Goal: Find specific page/section: Find specific page/section

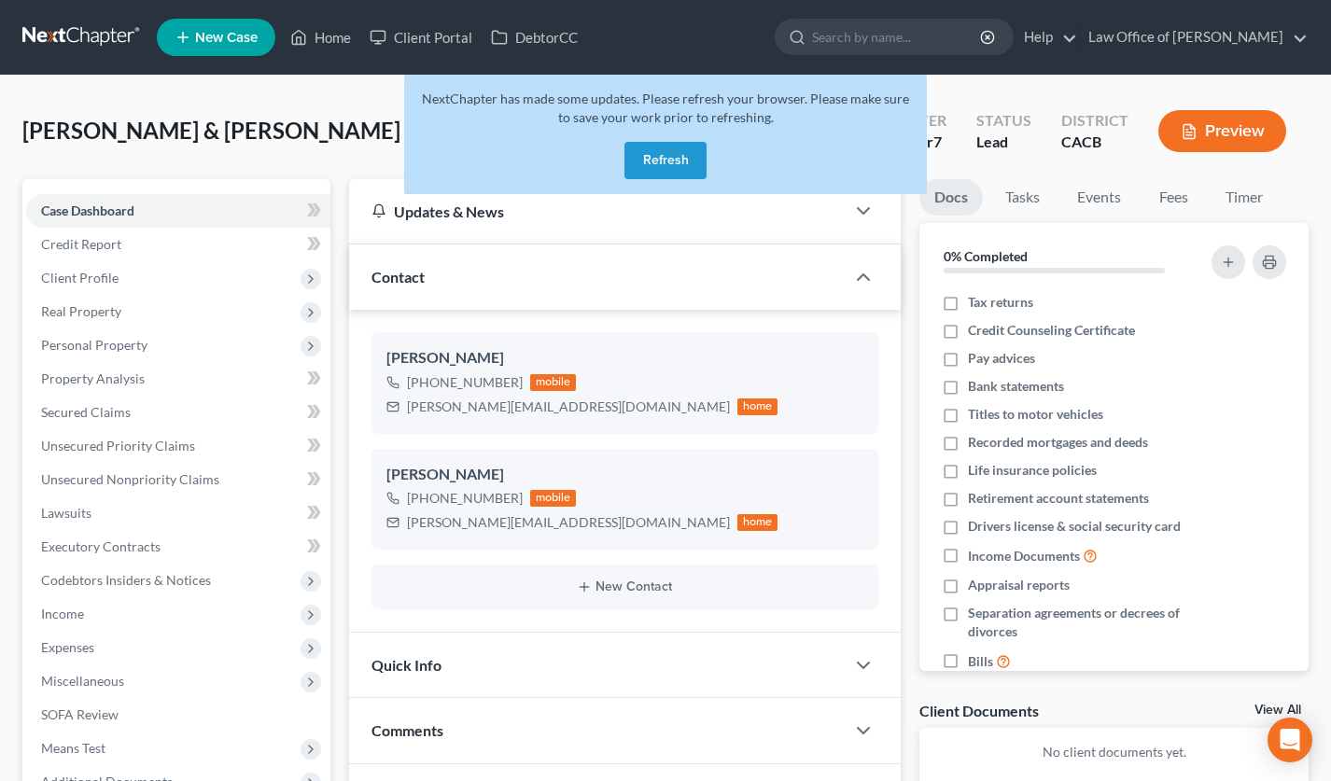
click at [680, 156] on button "Refresh" at bounding box center [665, 160] width 82 height 37
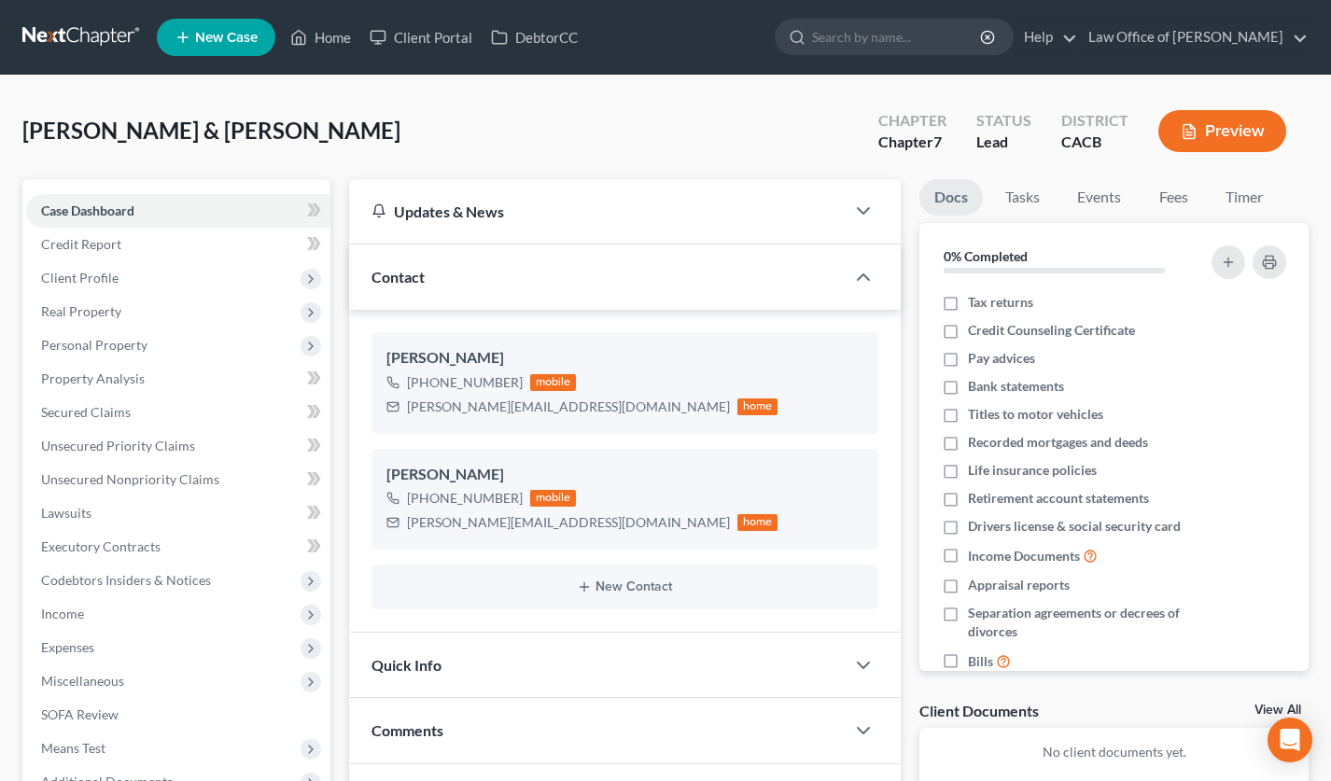
click at [92, 28] on link at bounding box center [81, 38] width 119 height 34
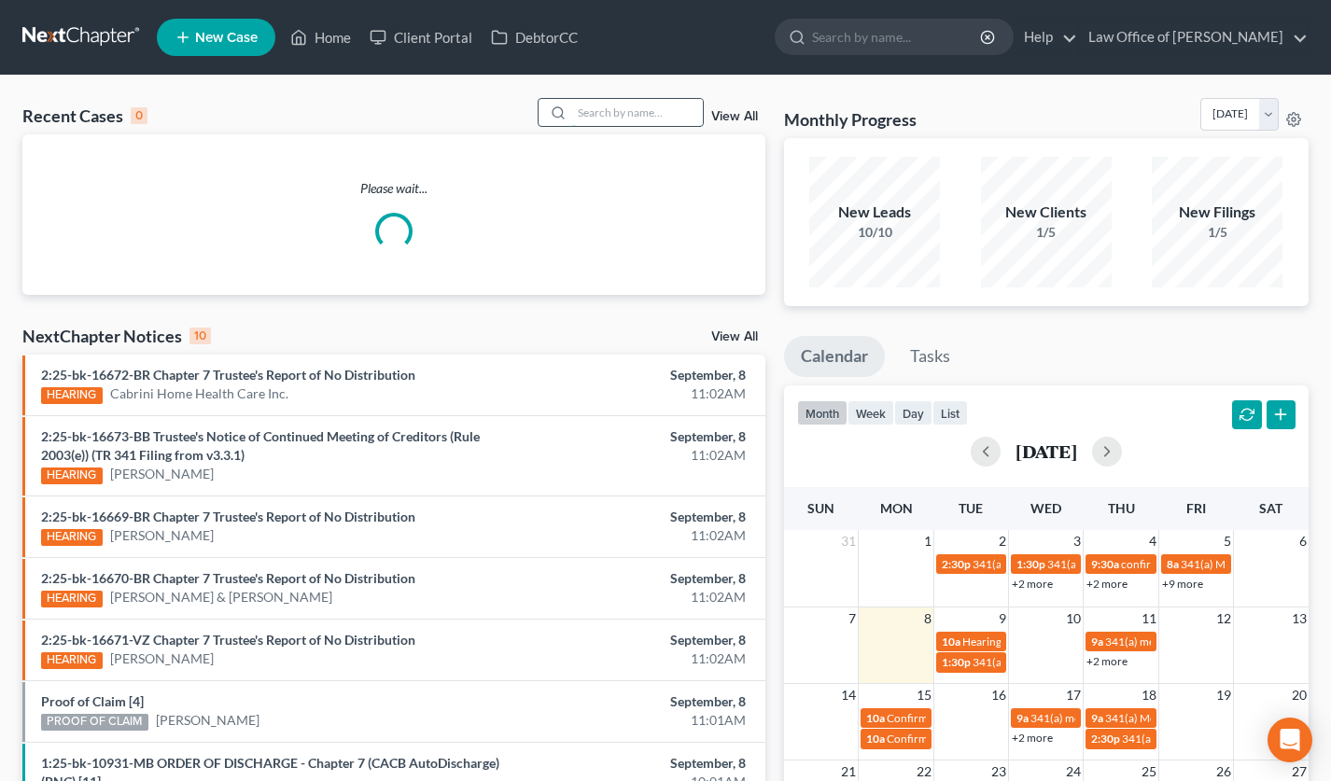
click at [620, 101] on input "search" at bounding box center [637, 112] width 131 height 27
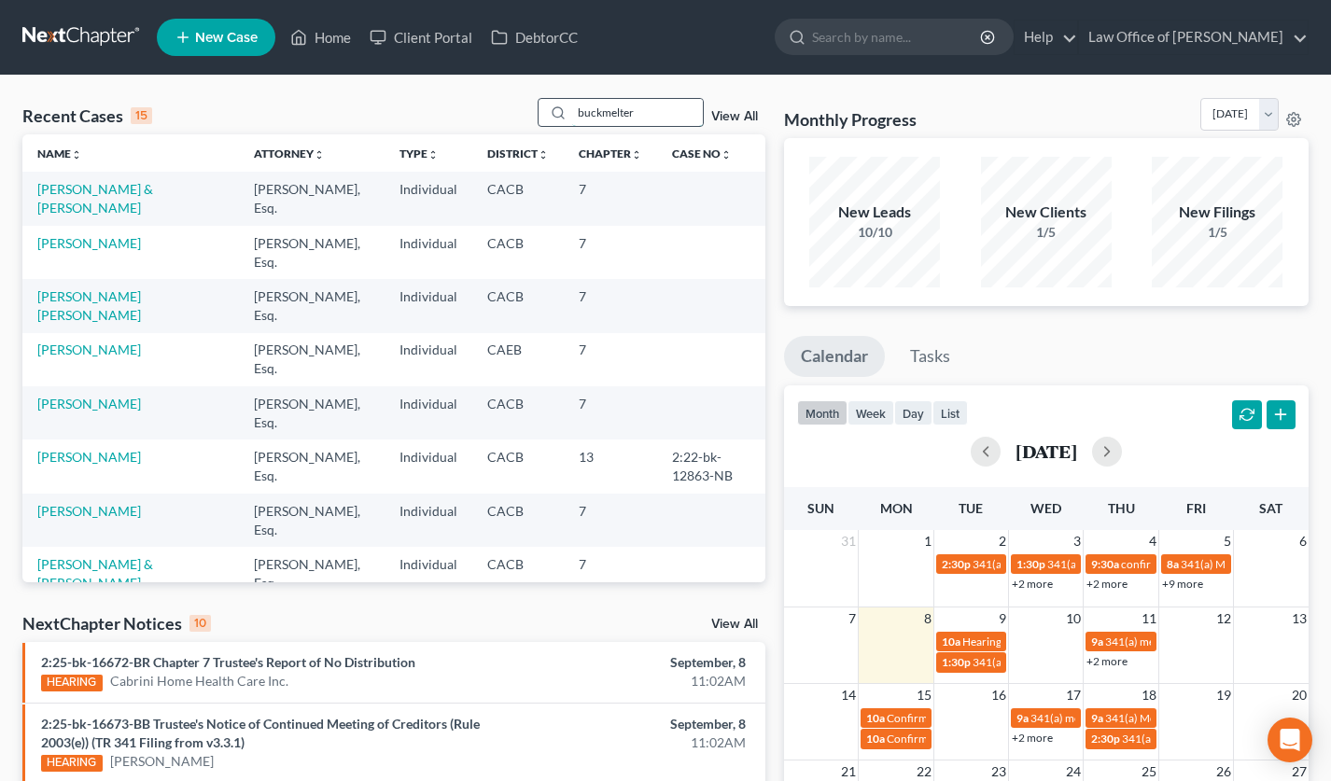
type input "buckmelter"
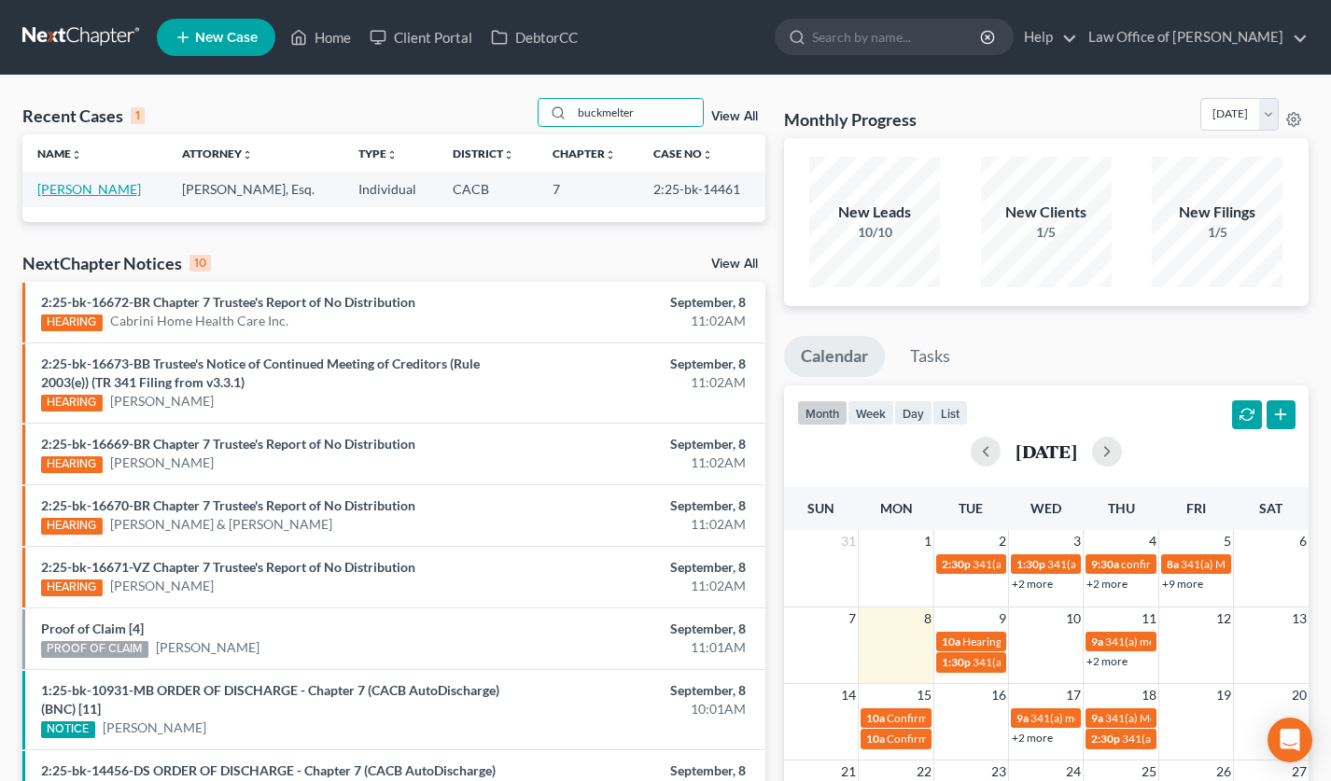
click at [115, 183] on link "[PERSON_NAME]" at bounding box center [89, 189] width 104 height 16
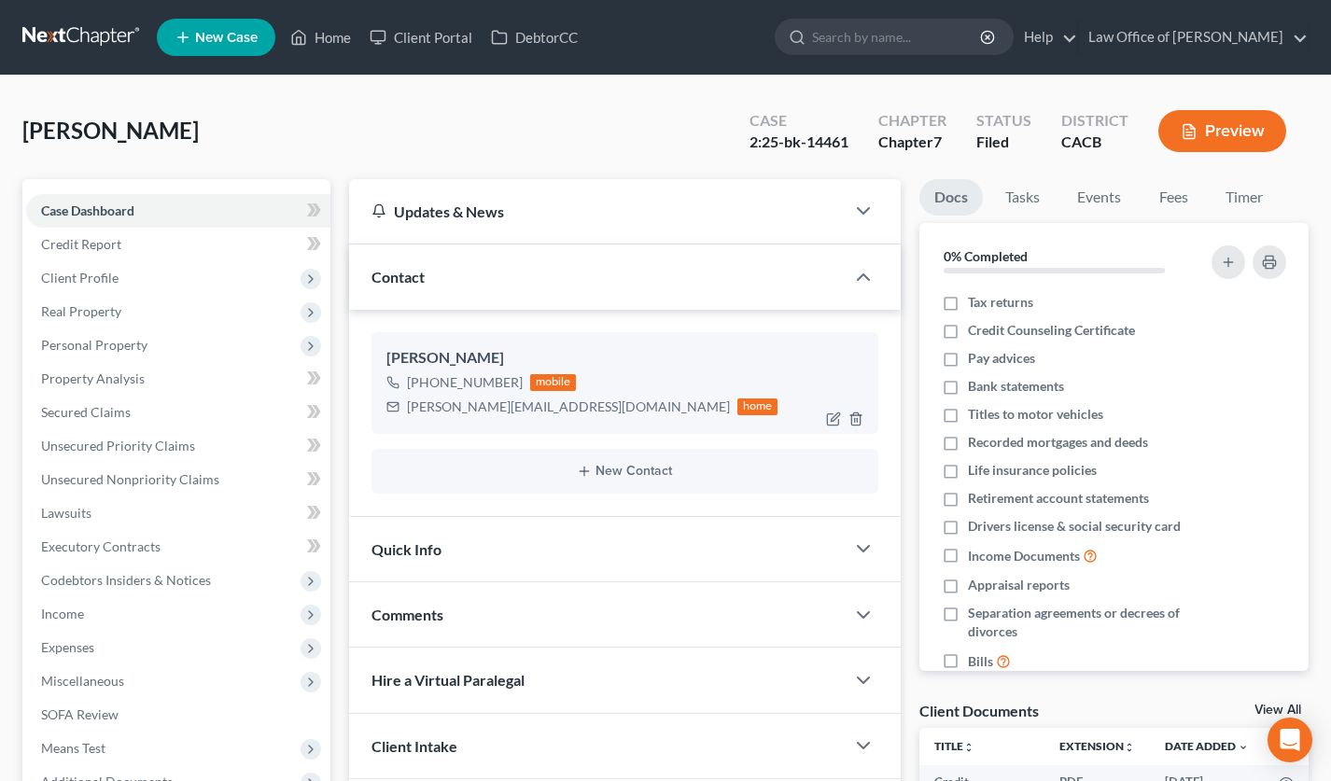
click at [484, 406] on div "anamaria.ardor@gmail.com" at bounding box center [568, 407] width 323 height 19
click at [483, 406] on div "anamaria.ardor@gmail.com" at bounding box center [568, 407] width 323 height 19
copy div "anamaria.ardor@gmail.com"
click at [95, 40] on link at bounding box center [81, 38] width 119 height 34
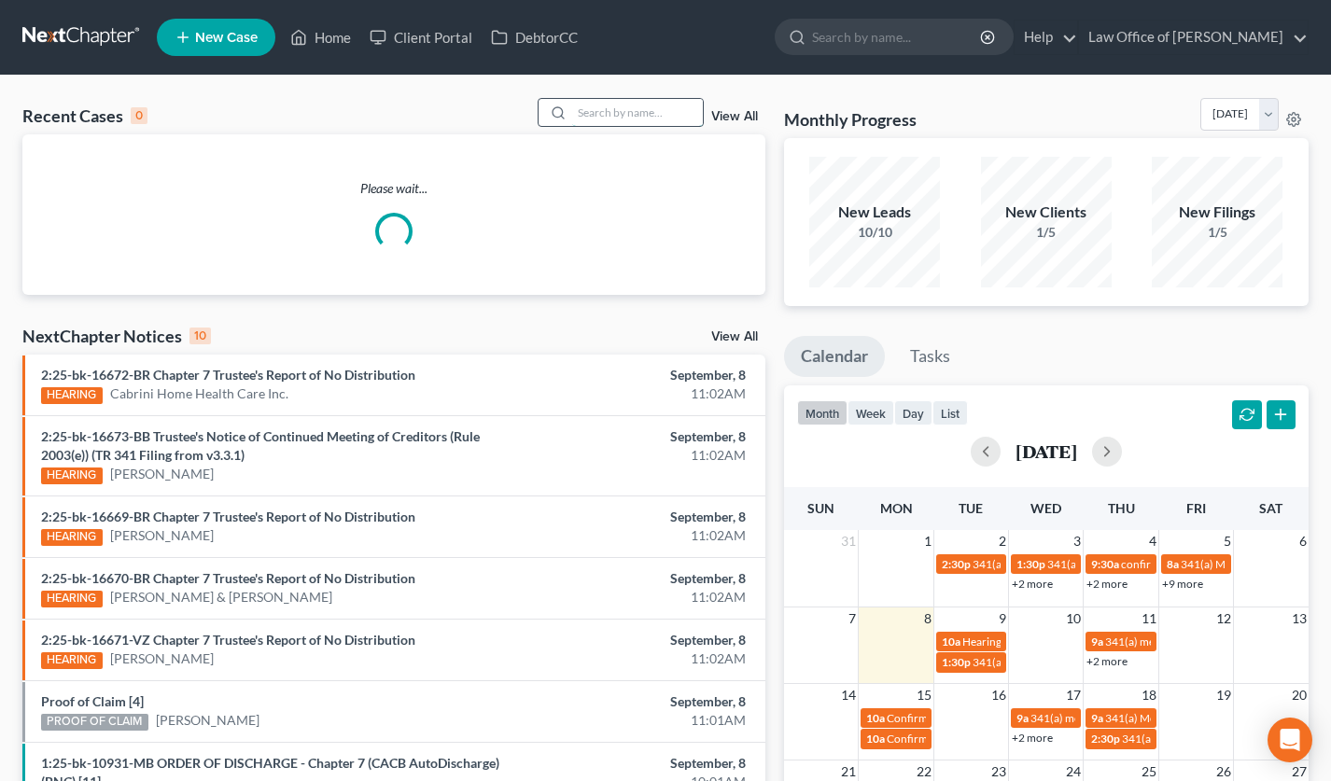
click at [605, 111] on input "search" at bounding box center [637, 112] width 131 height 27
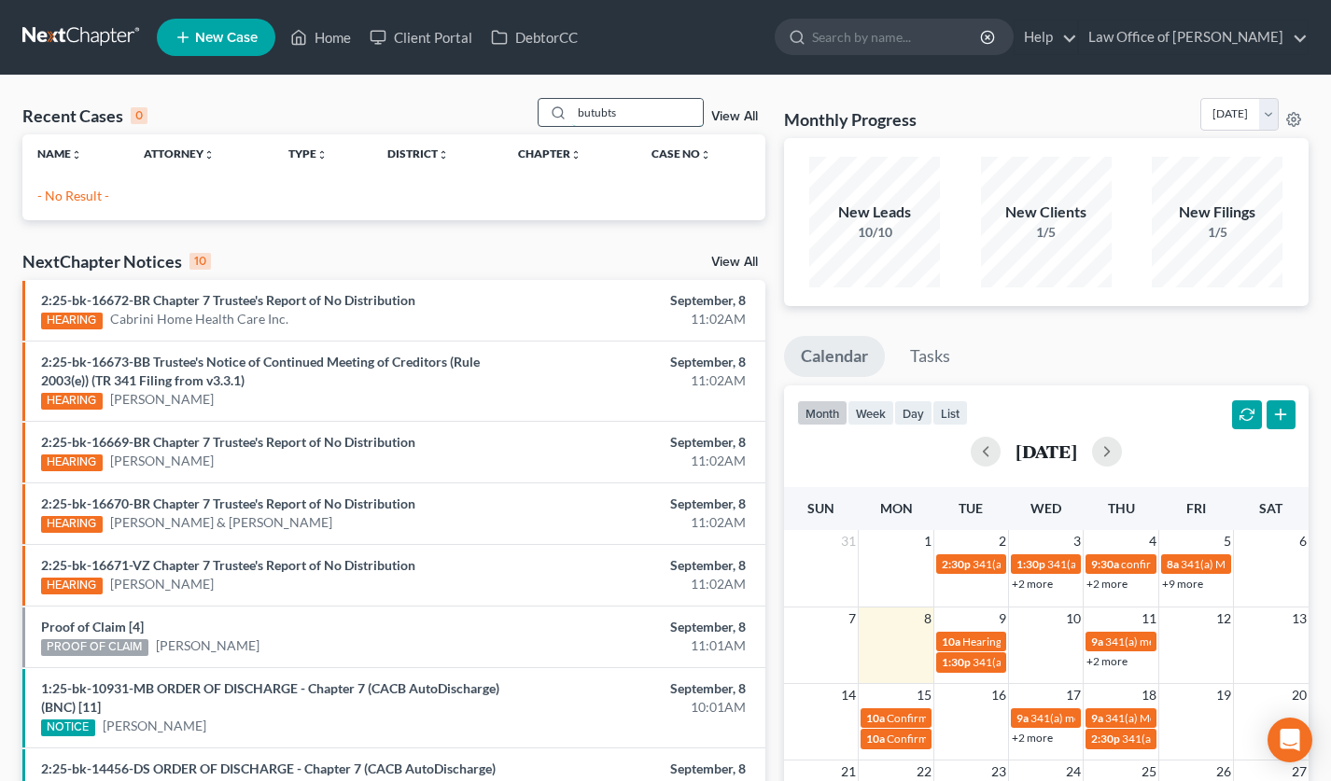
click at [606, 118] on input "butubts" at bounding box center [637, 112] width 131 height 27
type input "butunts"
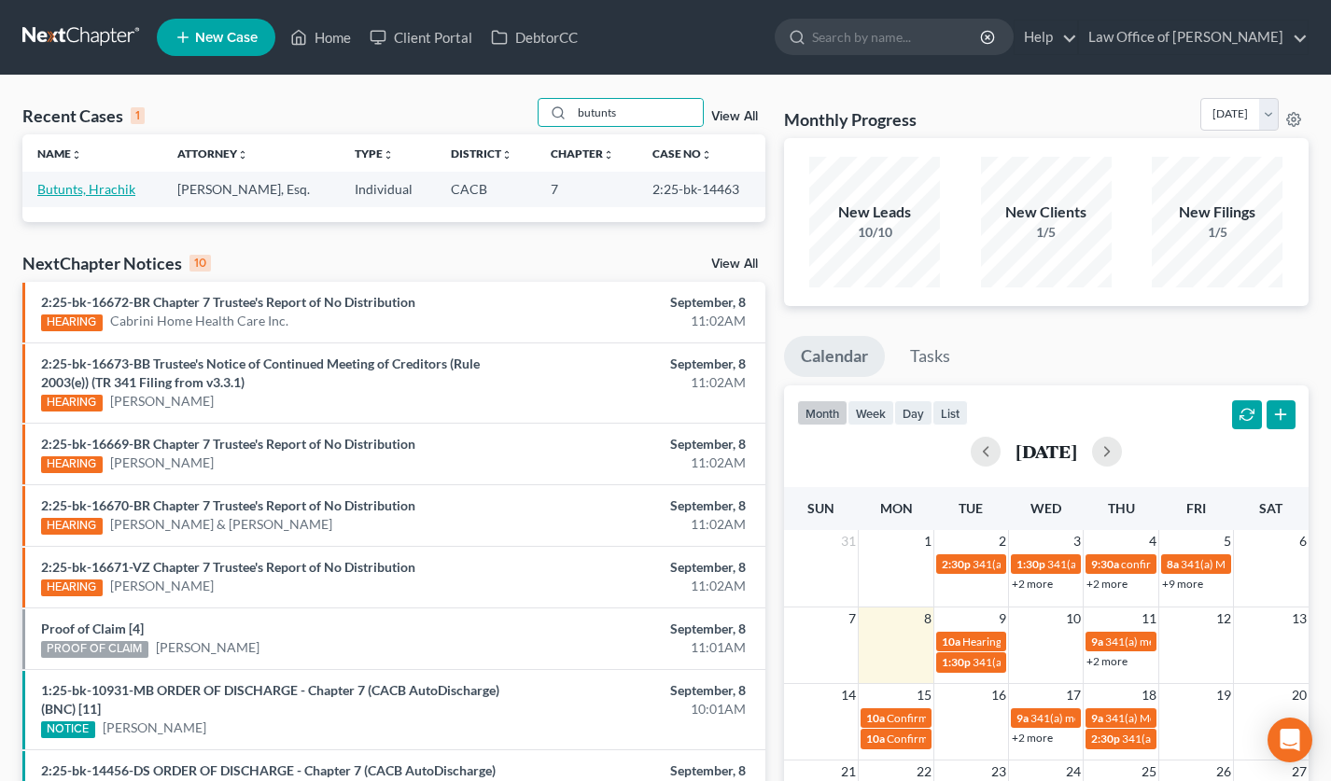
click at [85, 187] on link "Butunts, Hrachik" at bounding box center [86, 189] width 98 height 16
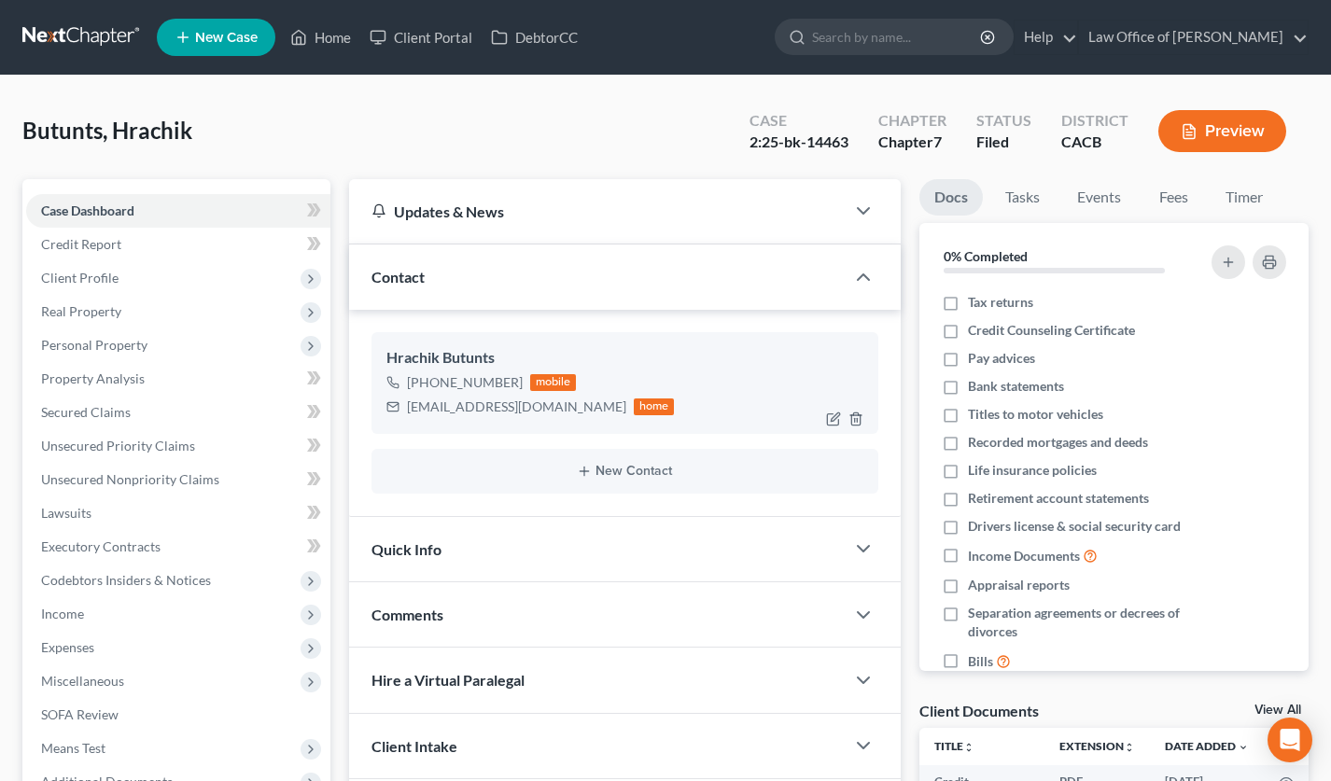
click at [461, 403] on div "hbutunts@gmail.com" at bounding box center [516, 407] width 219 height 19
copy div "hbutunts@gmail.com"
click at [74, 38] on link at bounding box center [81, 38] width 119 height 34
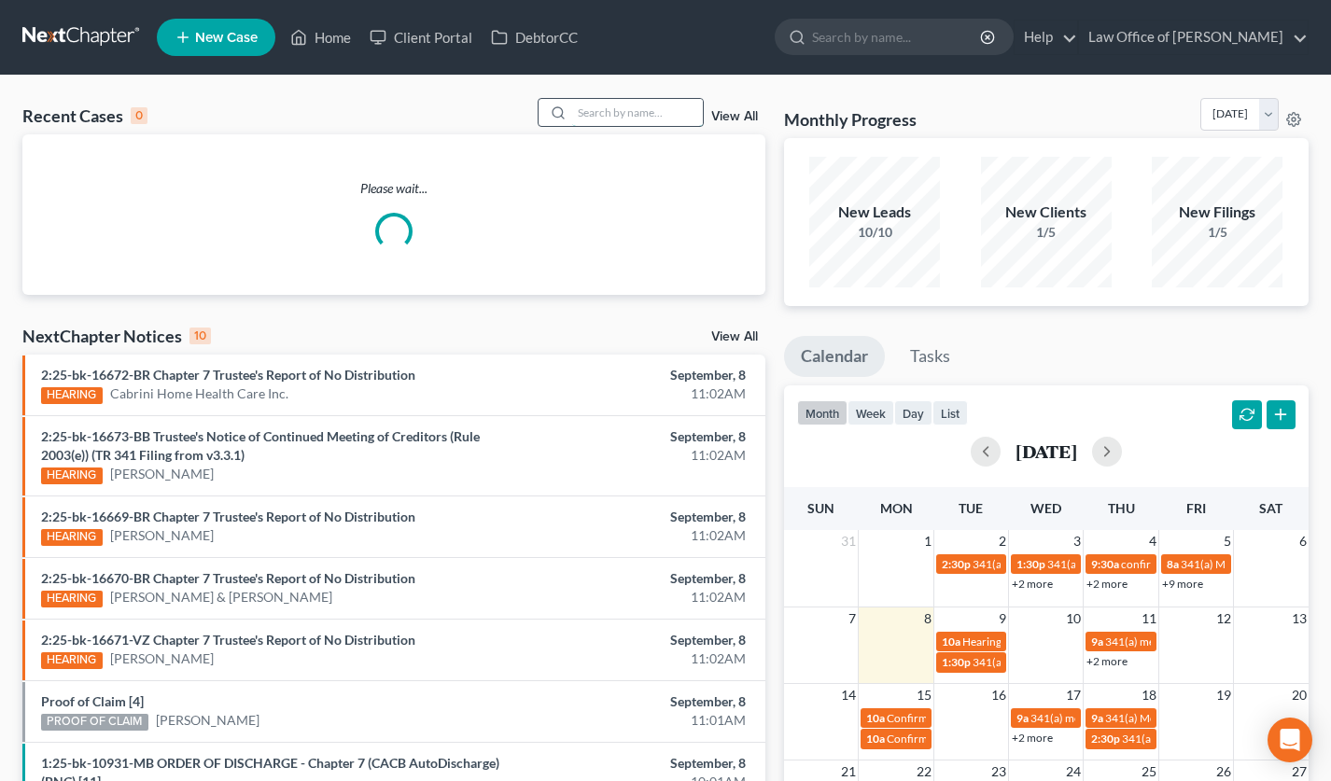
click at [612, 119] on input "search" at bounding box center [637, 112] width 131 height 27
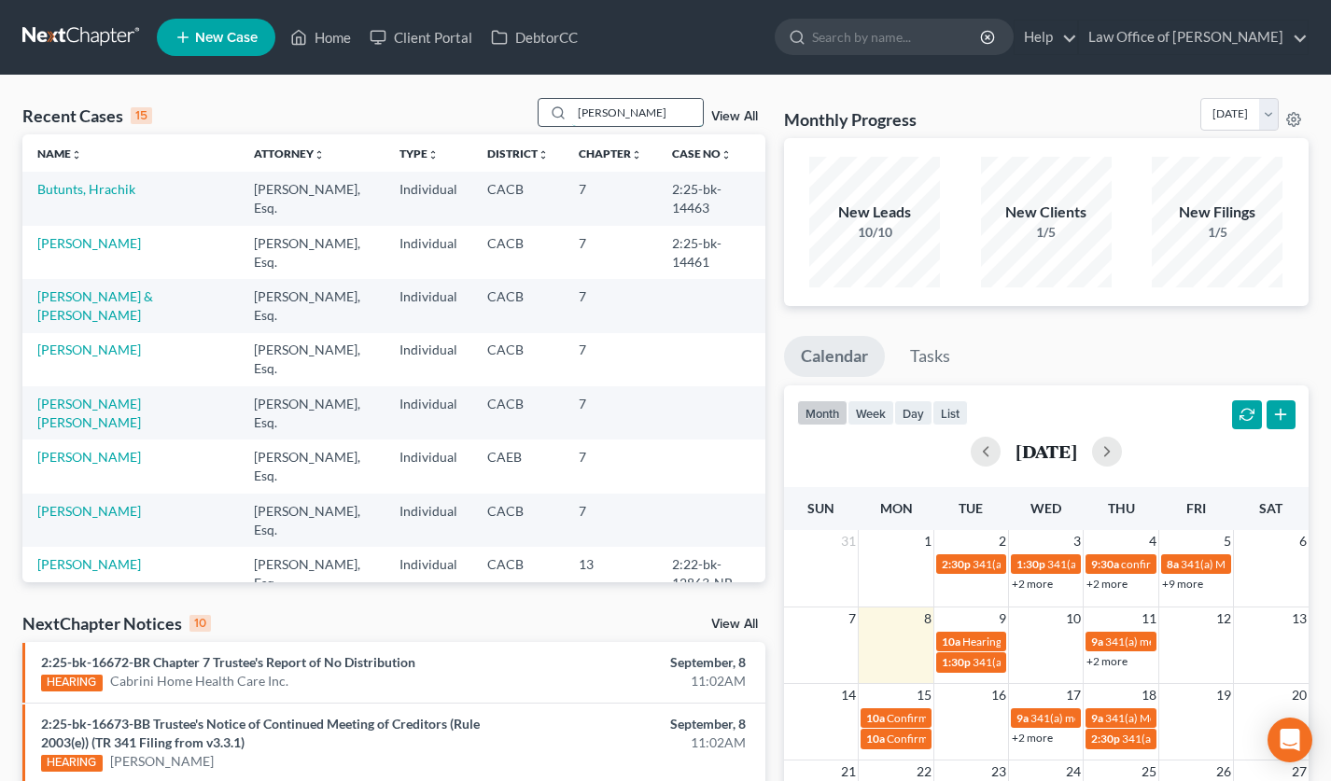
type input "ordonez"
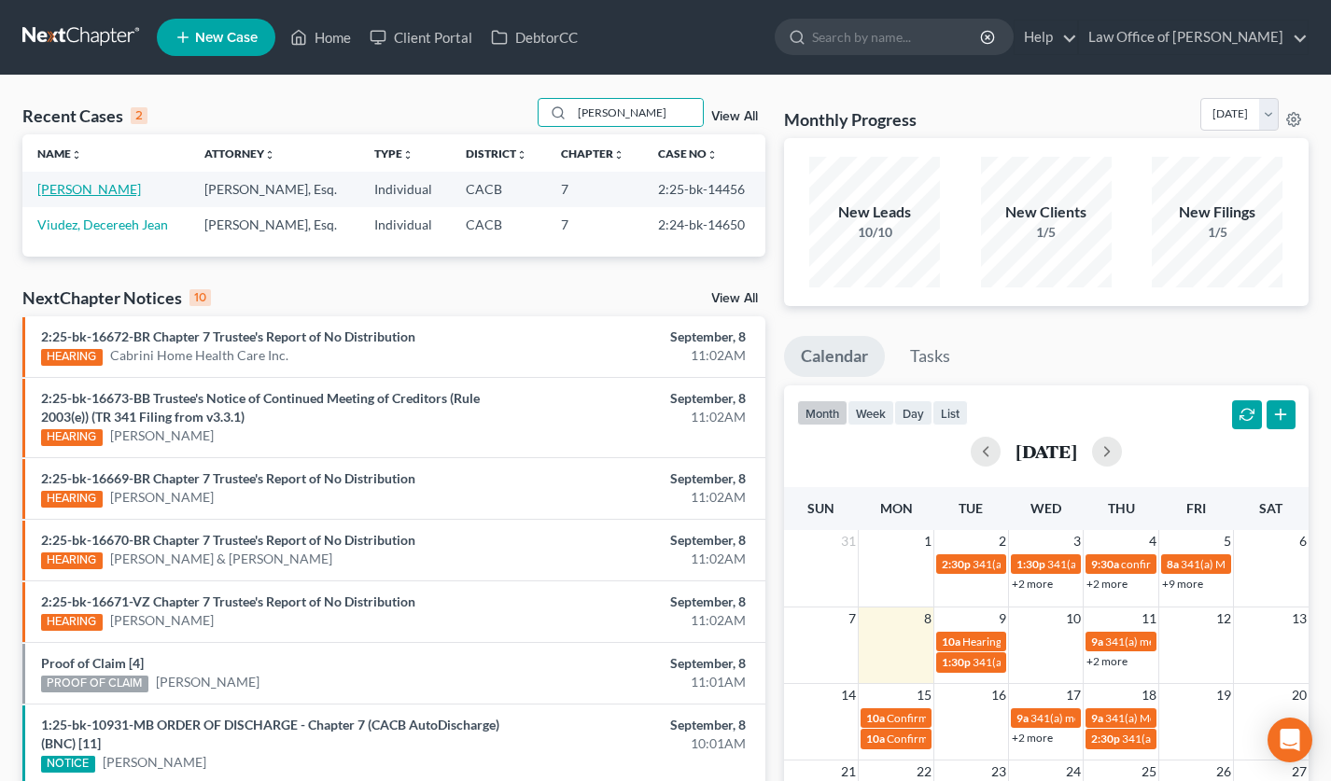
click at [93, 186] on link "[PERSON_NAME]" at bounding box center [89, 189] width 104 height 16
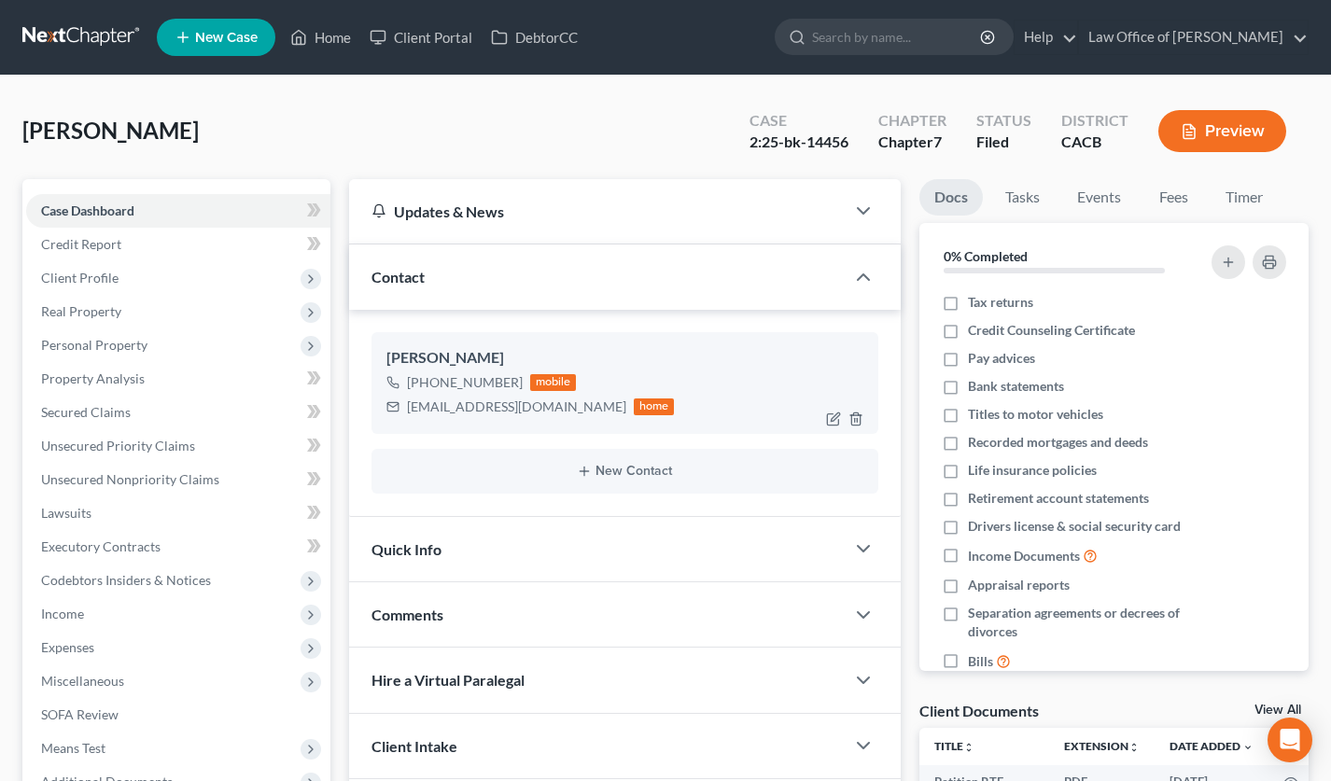
click at [457, 408] on div "ordonezvictor011@gmail.com" at bounding box center [516, 407] width 219 height 19
click at [456, 409] on div "ordonezvictor011@gmail.com" at bounding box center [516, 407] width 219 height 19
copy div "ordonezvictor011@gmail.com"
click at [60, 42] on link at bounding box center [81, 38] width 119 height 34
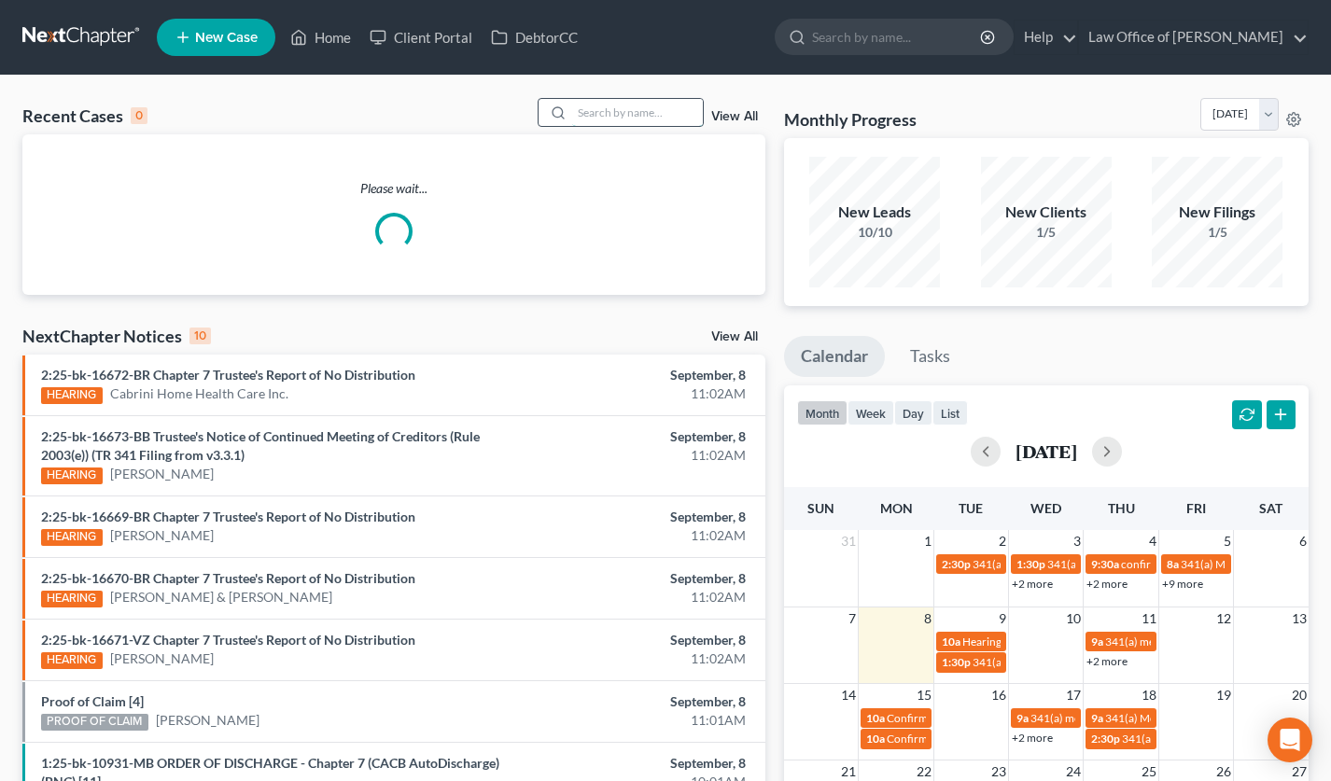
click at [612, 110] on input "search" at bounding box center [637, 112] width 131 height 27
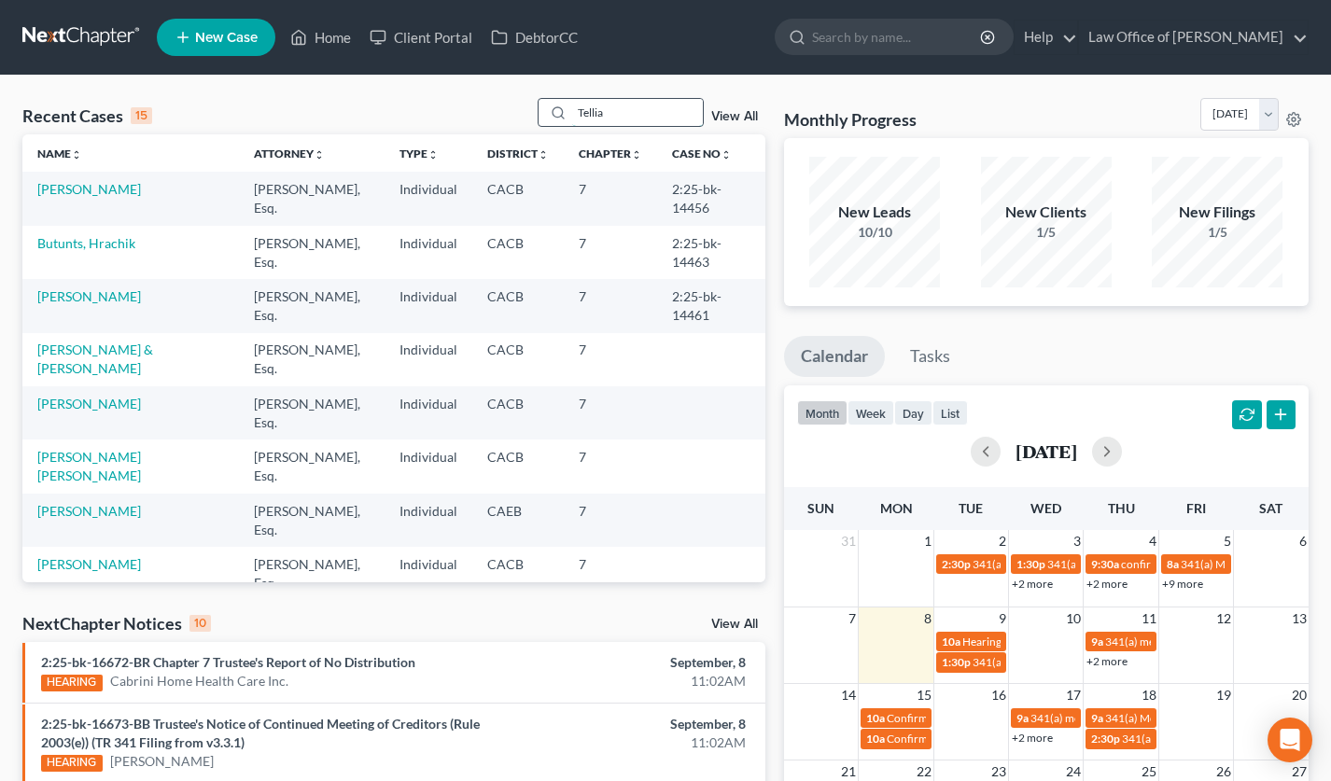
type input "Tellia"
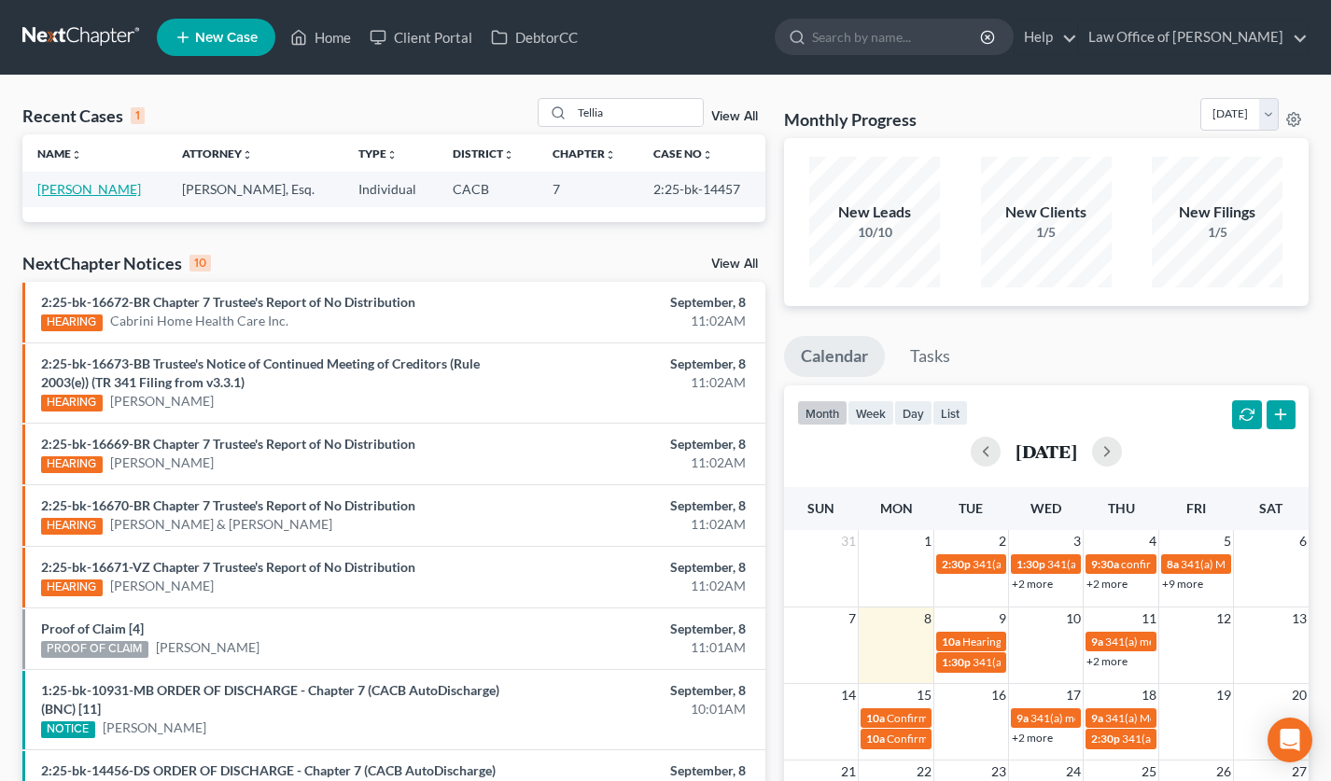
click at [90, 190] on link "Avila, Tellia" at bounding box center [89, 189] width 104 height 16
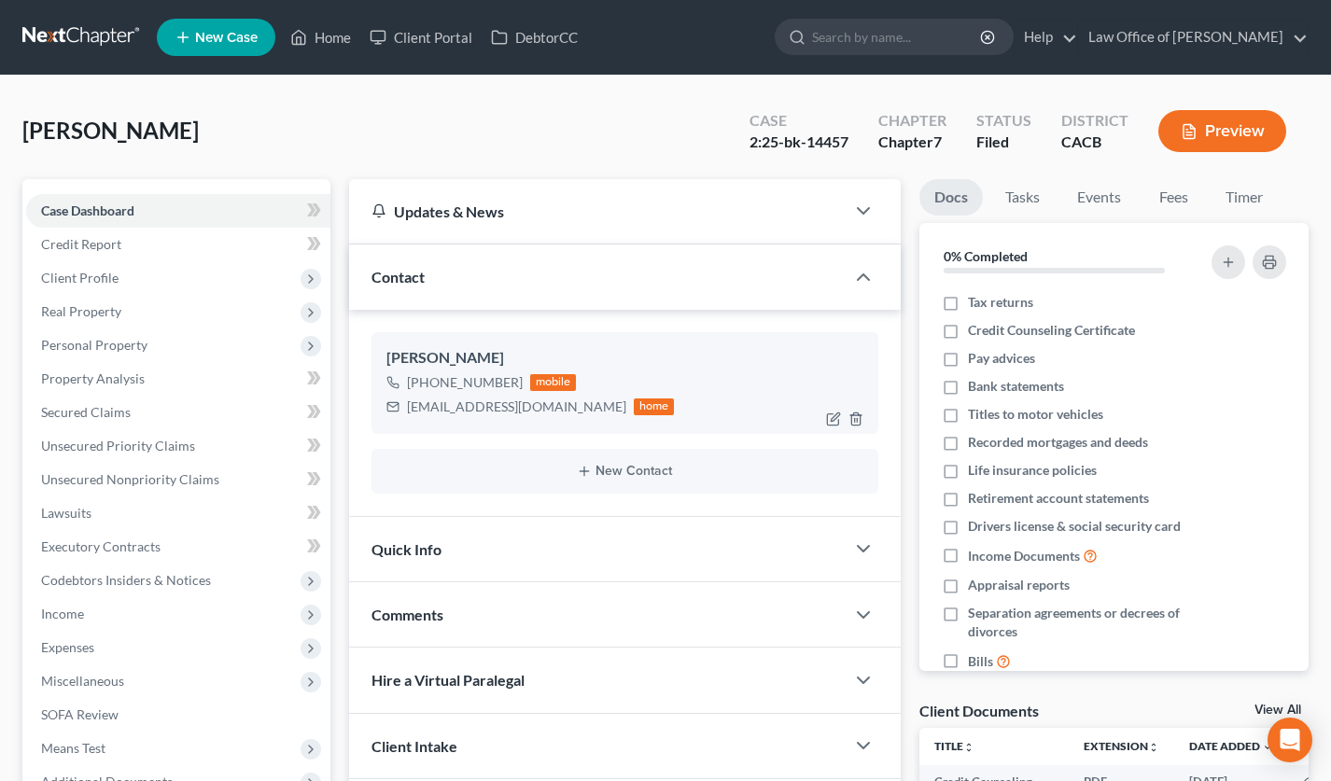
click at [434, 407] on div "telliaavila@yahoo.com" at bounding box center [516, 407] width 219 height 19
copy div "telliaavila@yahoo.com"
click at [81, 38] on link at bounding box center [81, 38] width 119 height 34
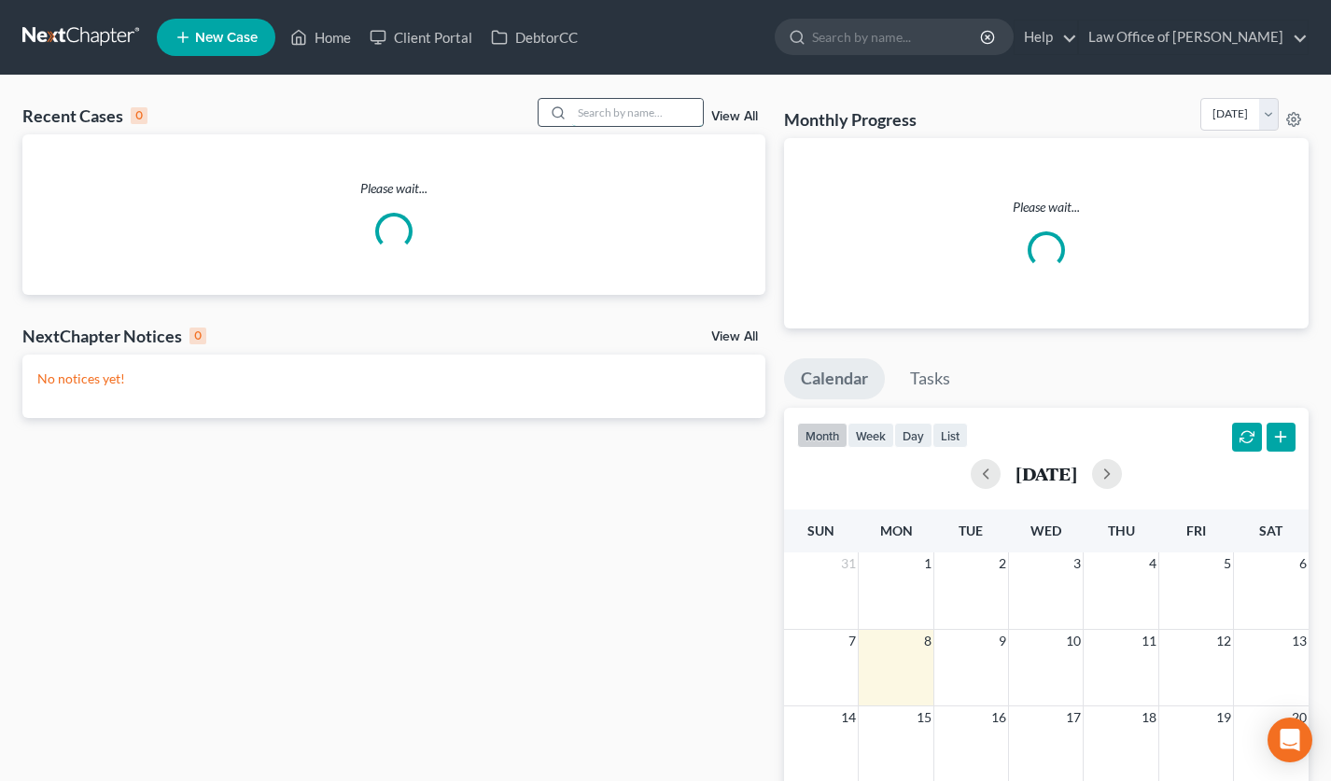
click at [677, 119] on input "search" at bounding box center [637, 112] width 131 height 27
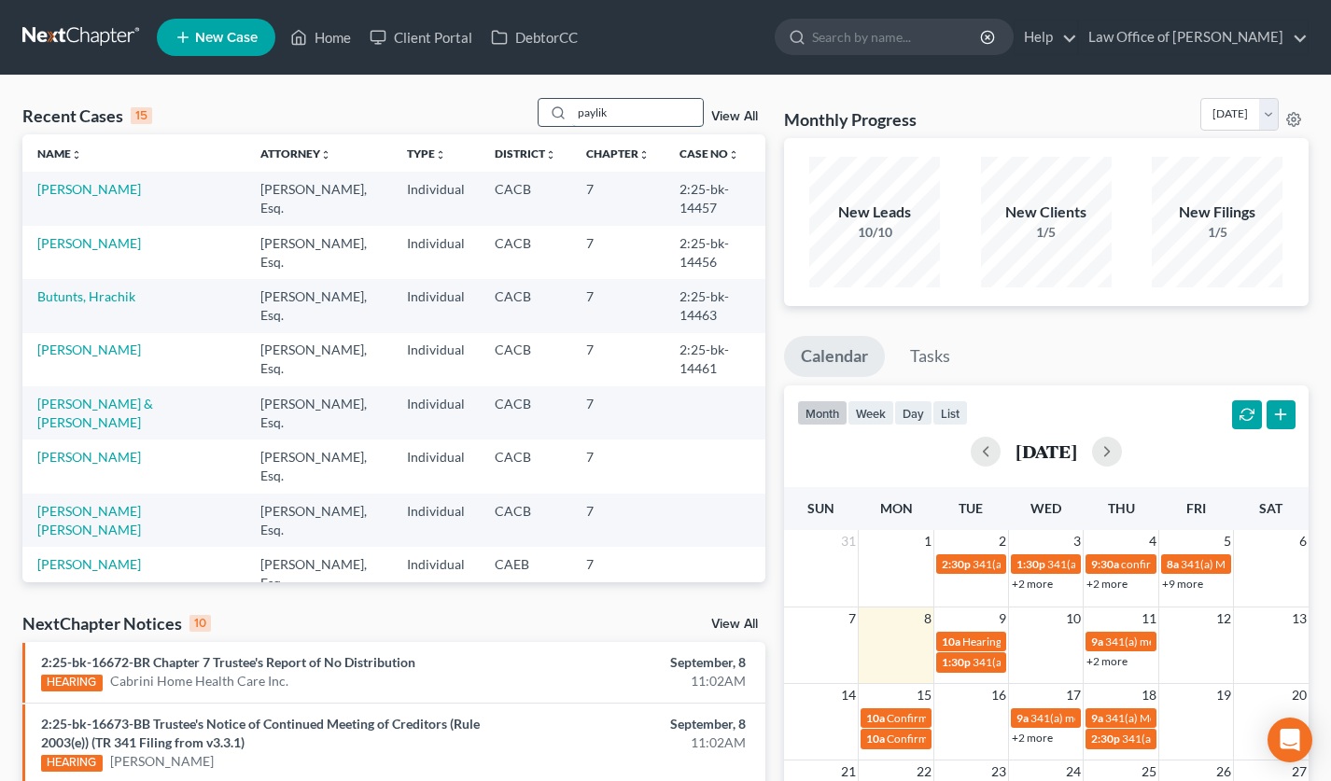
type input "paylik"
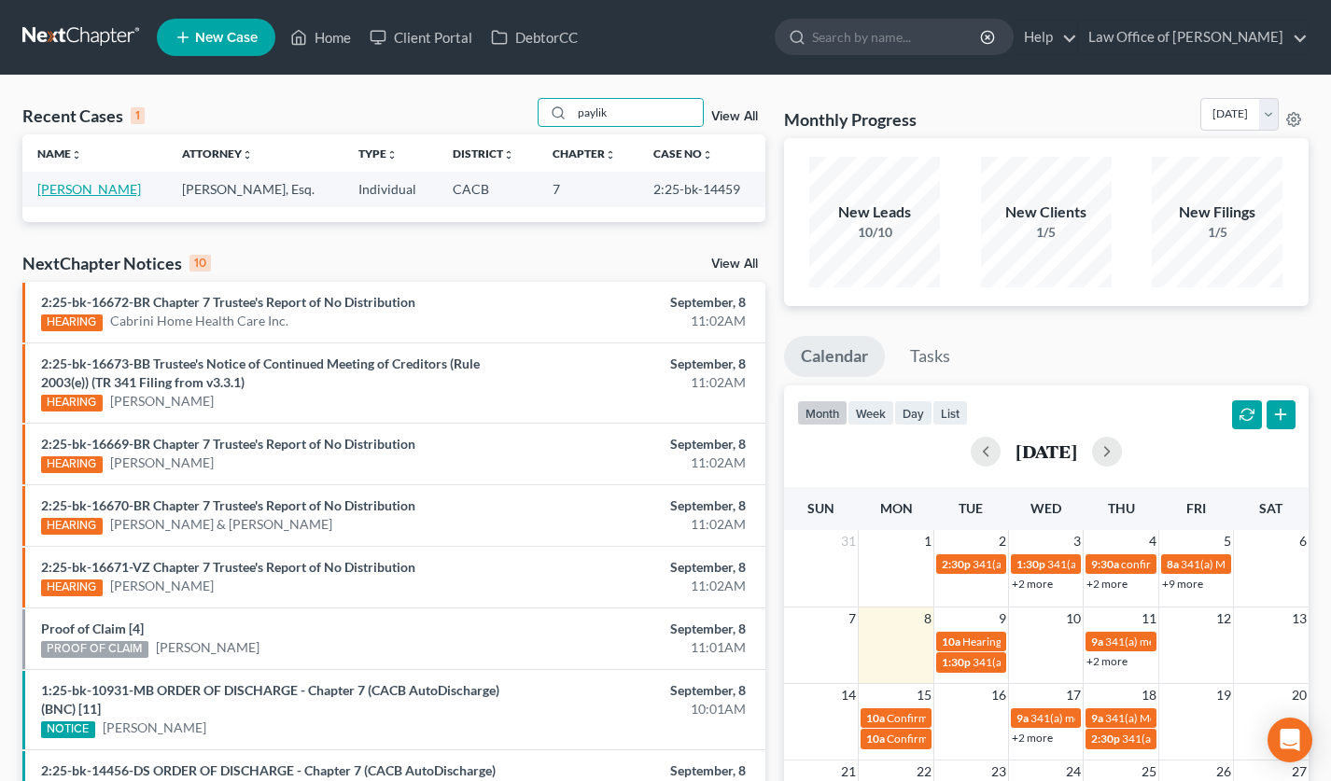
click at [102, 186] on link "[PERSON_NAME]" at bounding box center [89, 189] width 104 height 16
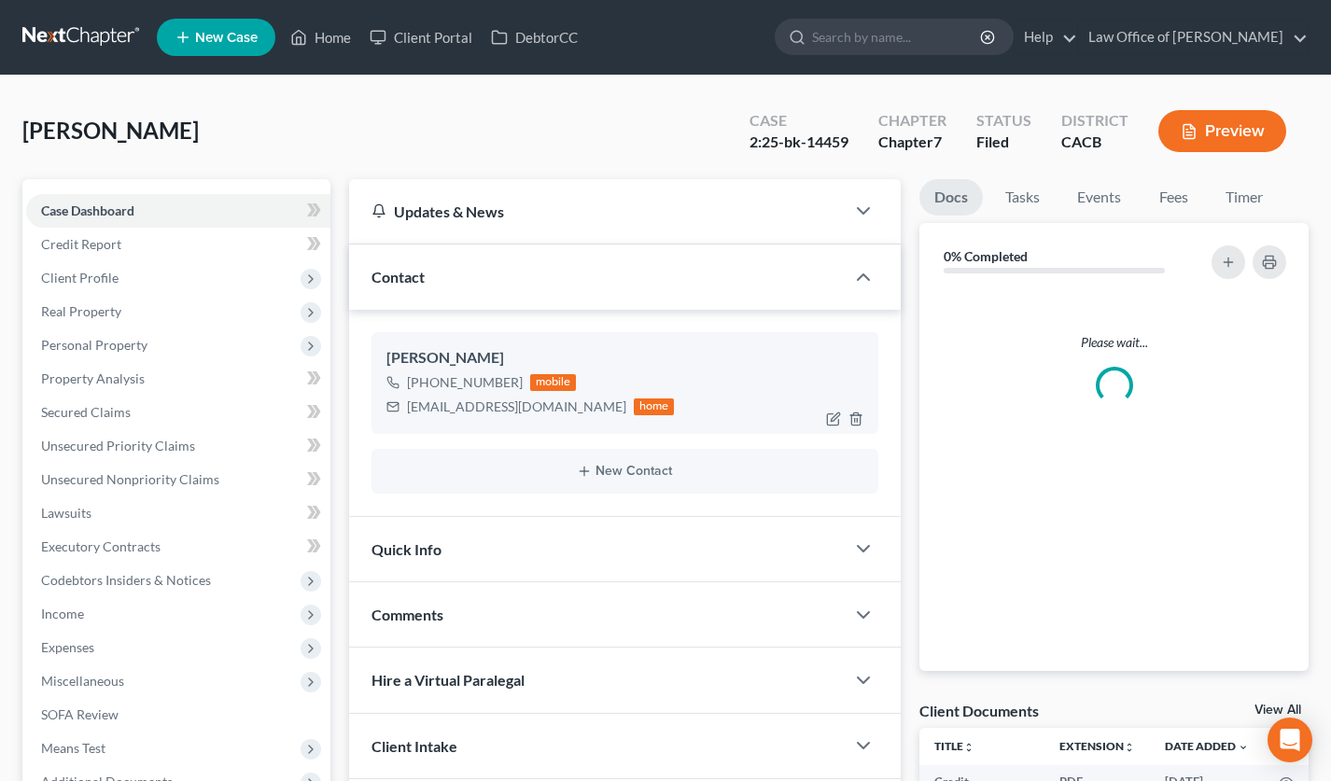
click at [481, 399] on div "payliktahmazyan@icloud.com" at bounding box center [516, 407] width 219 height 19
click at [480, 400] on div "payliktahmazyan@icloud.com" at bounding box center [516, 407] width 219 height 19
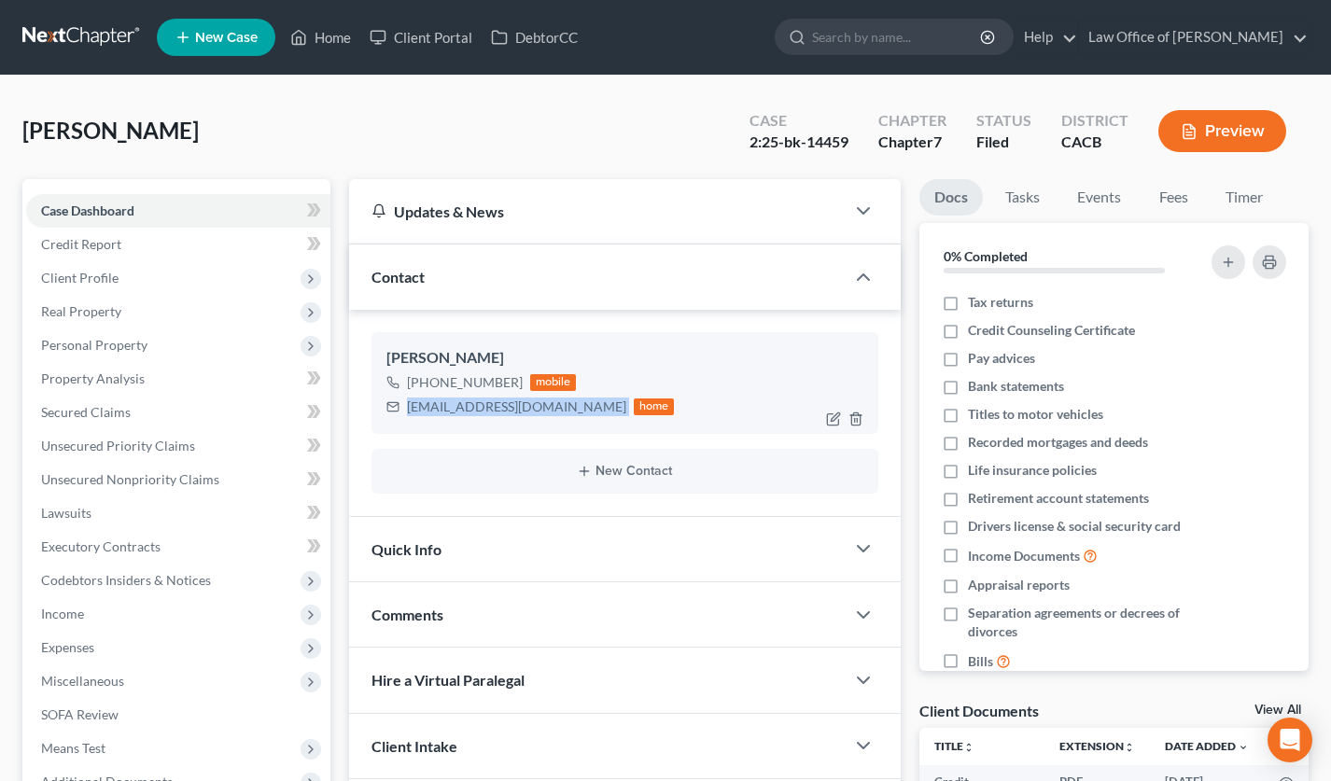
copy div "payliktahmazyan@icloud.com"
click at [75, 32] on link at bounding box center [81, 38] width 119 height 34
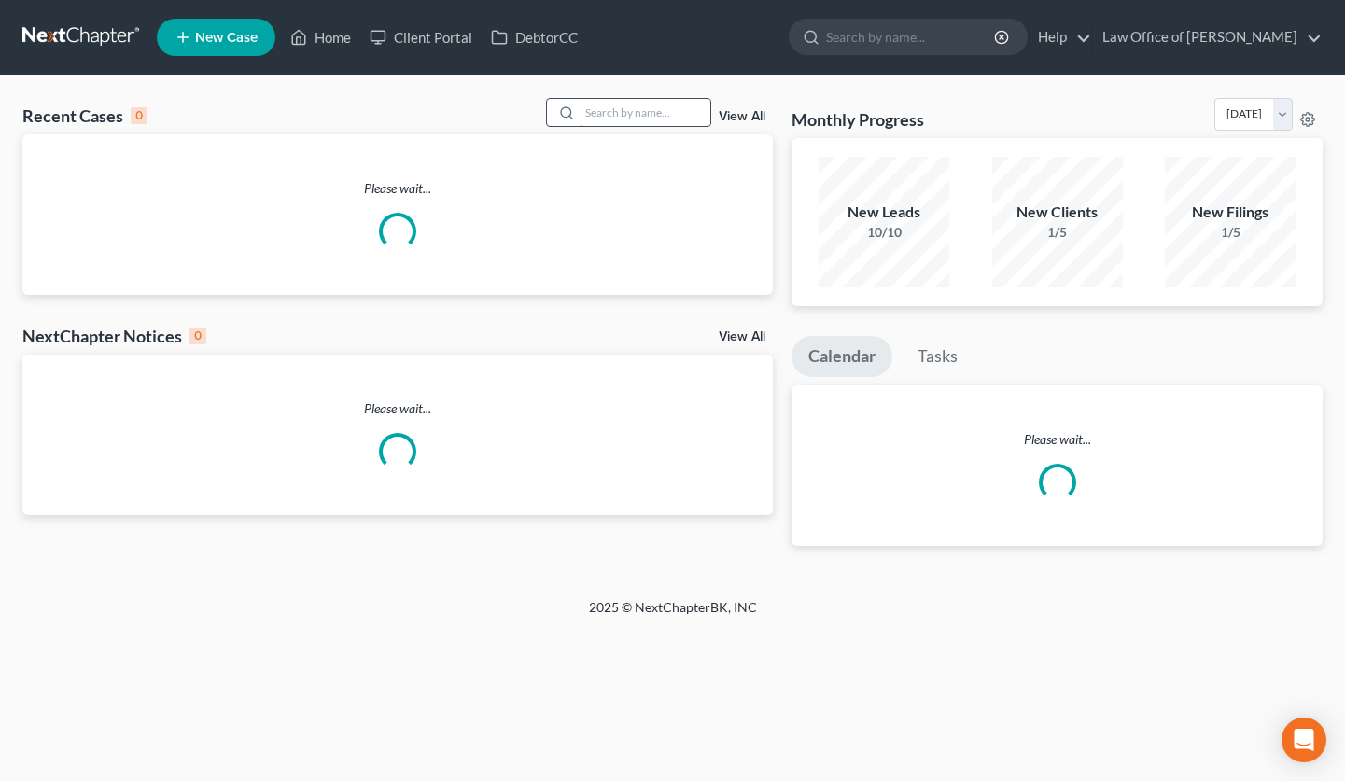
click at [614, 118] on input "search" at bounding box center [645, 112] width 131 height 27
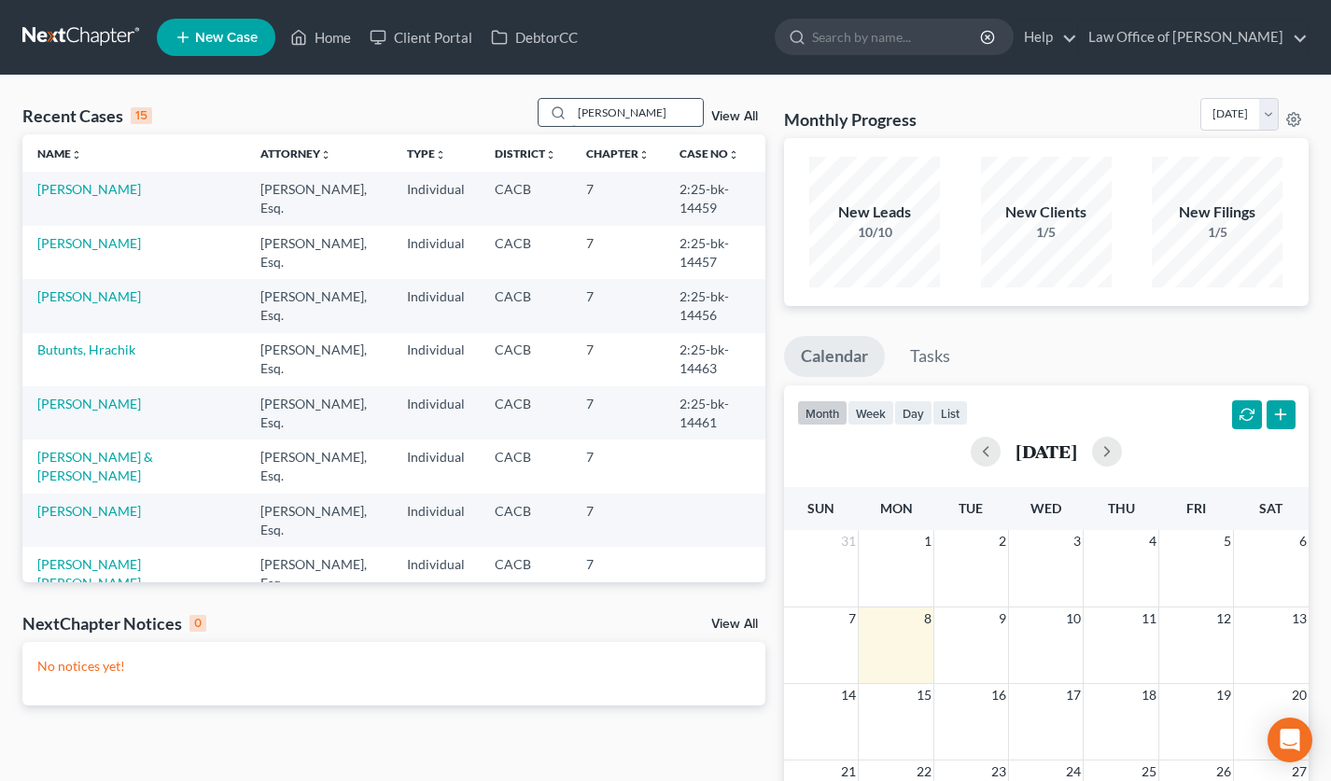
type input "[PERSON_NAME]"
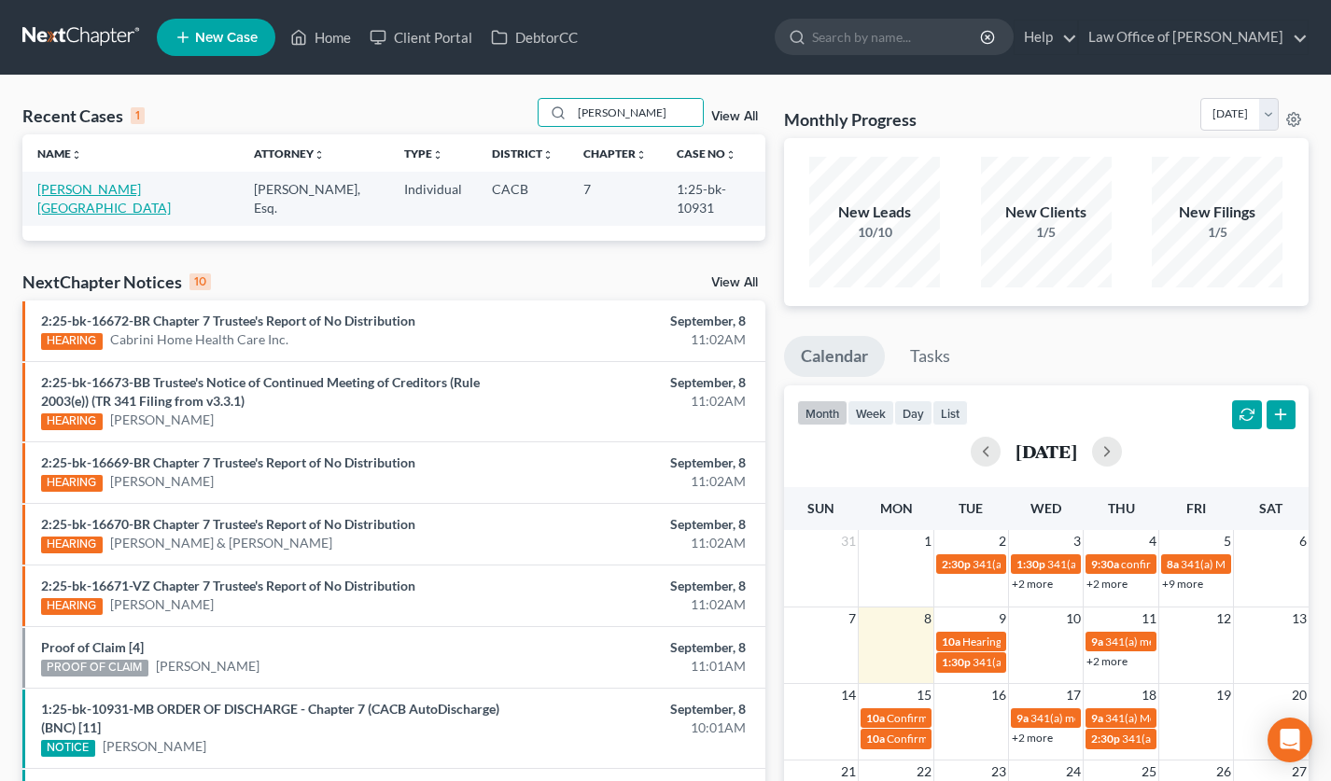
click at [86, 190] on link "[PERSON_NAME][GEOGRAPHIC_DATA]" at bounding box center [103, 198] width 133 height 35
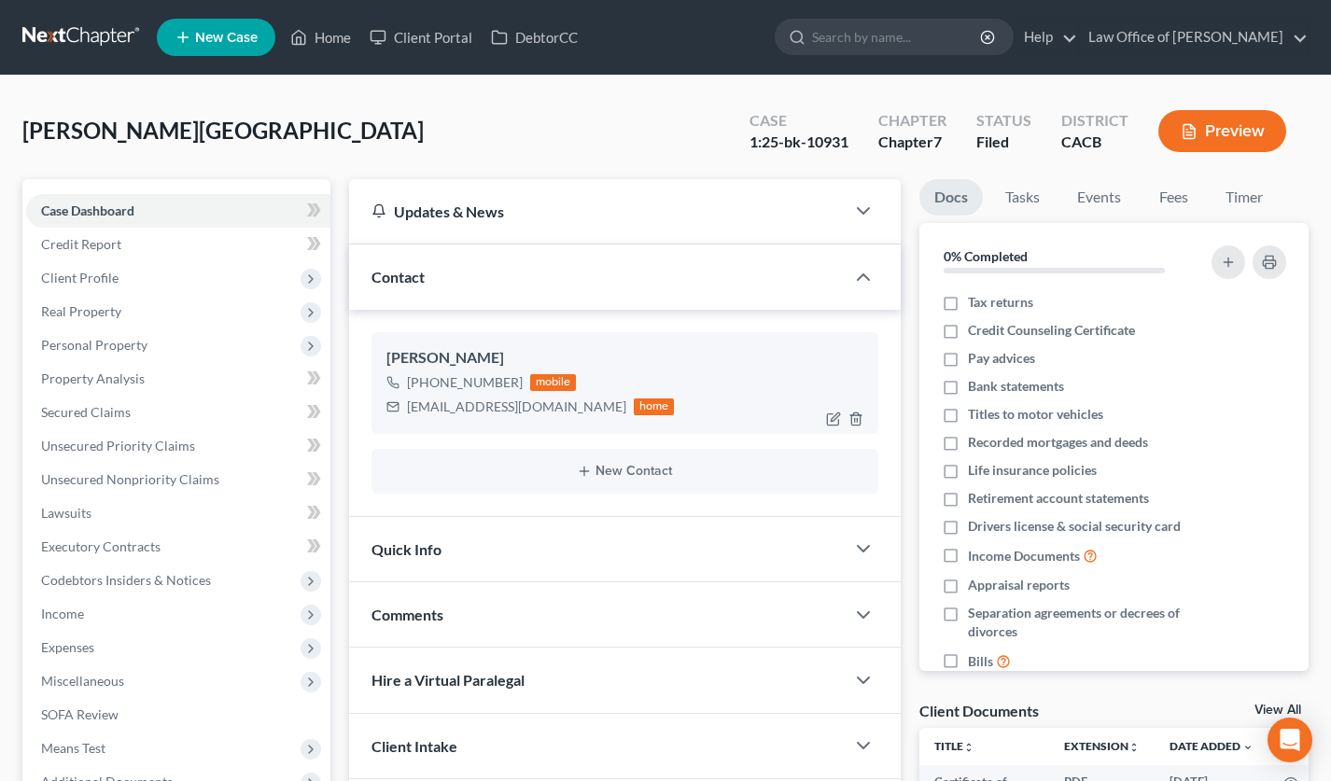
click at [470, 406] on div "norigm@live.com" at bounding box center [516, 407] width 219 height 19
click at [470, 405] on div "norigm@live.com" at bounding box center [516, 407] width 219 height 19
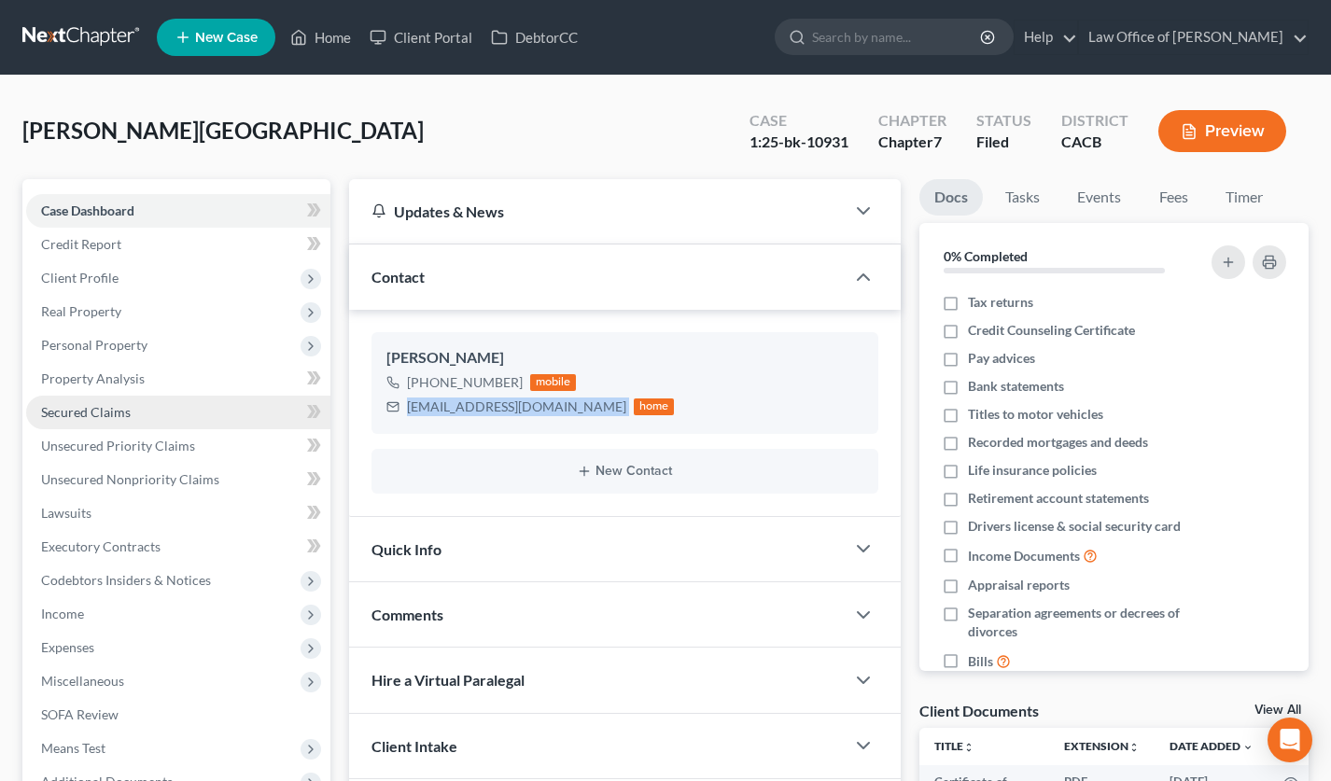
copy div "norigm@live.com"
click at [74, 49] on link at bounding box center [81, 38] width 119 height 34
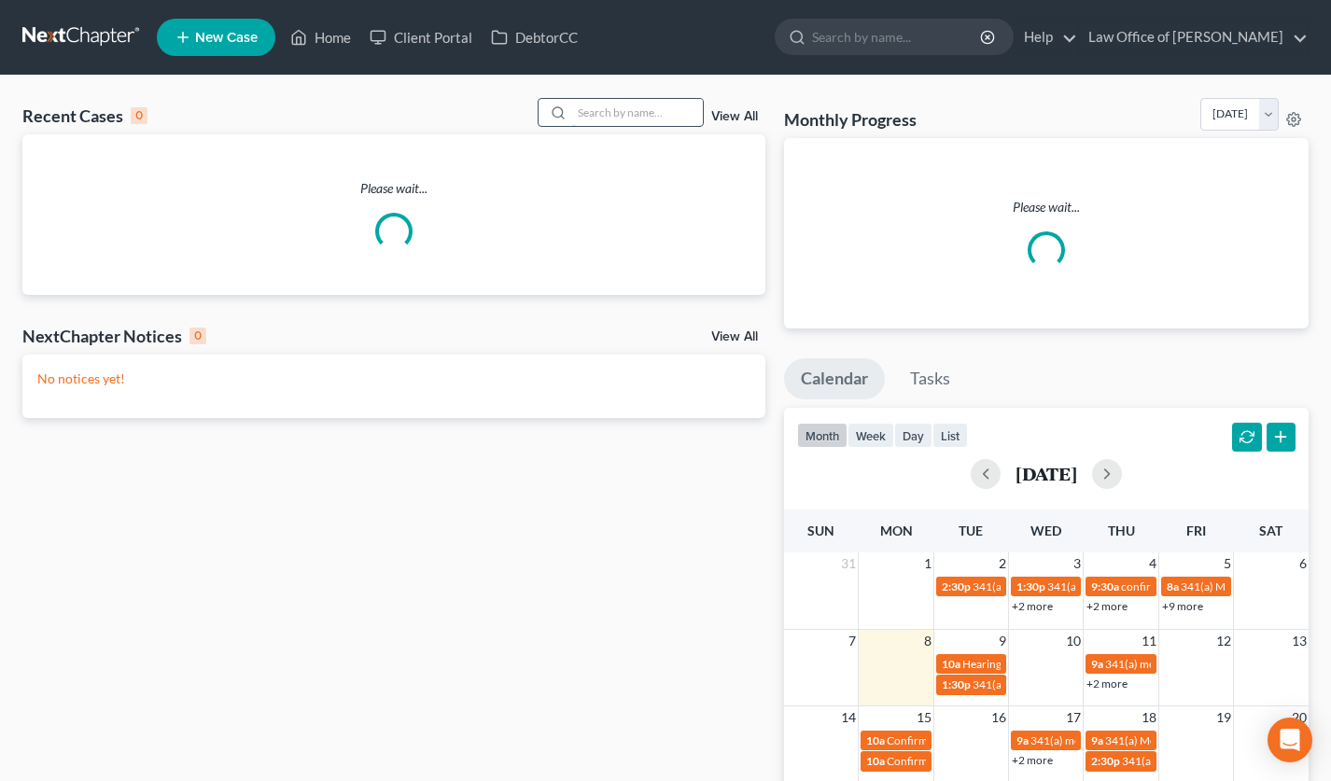
click at [631, 105] on input "search" at bounding box center [637, 112] width 131 height 27
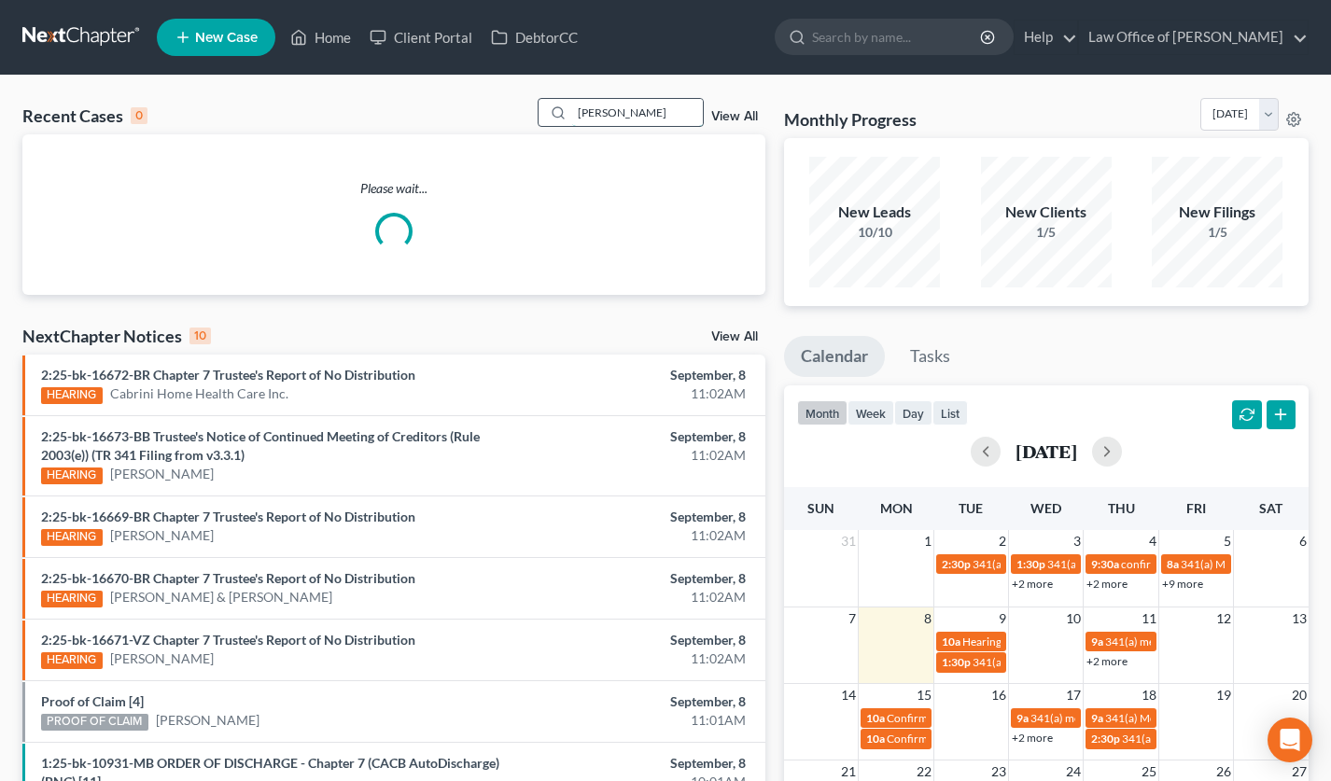
type input "[PERSON_NAME]"
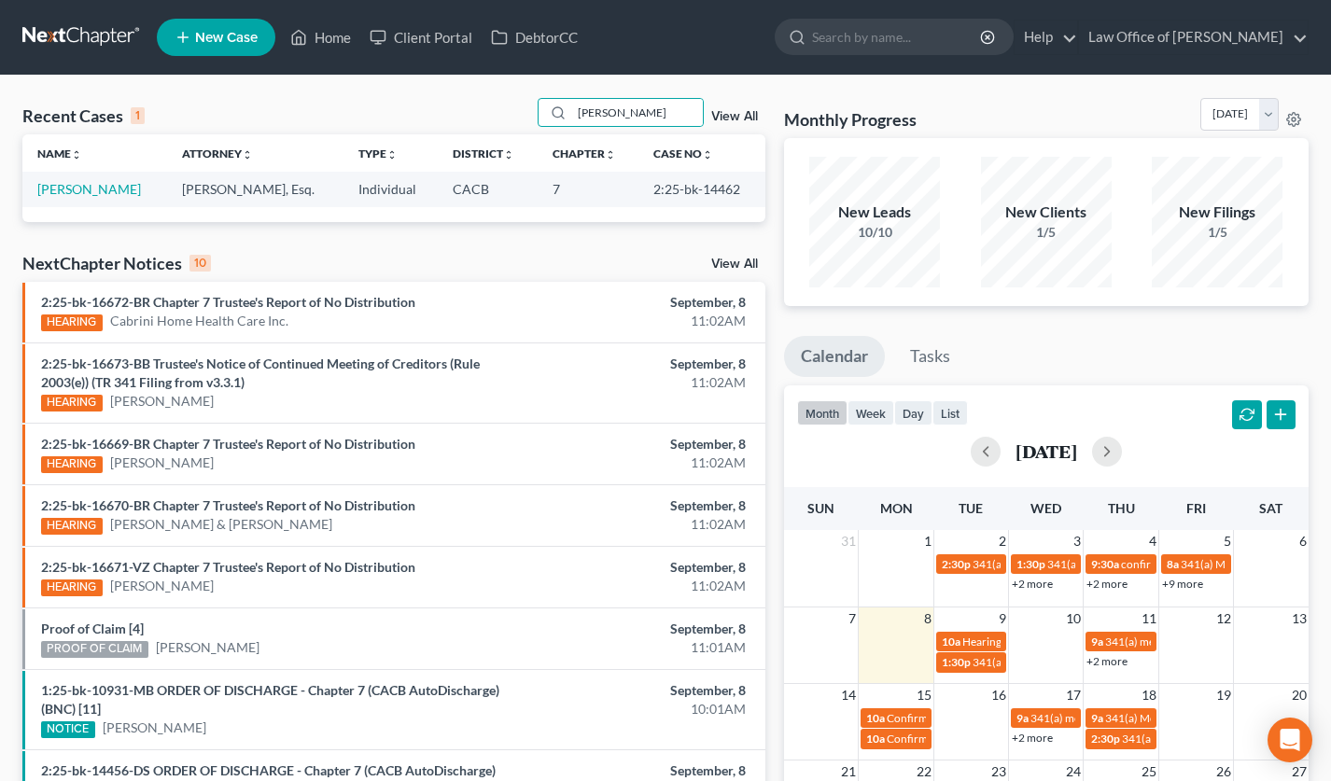
click at [80, 177] on td "[PERSON_NAME]" at bounding box center [94, 189] width 145 height 35
click at [87, 190] on link "[PERSON_NAME]" at bounding box center [89, 189] width 104 height 16
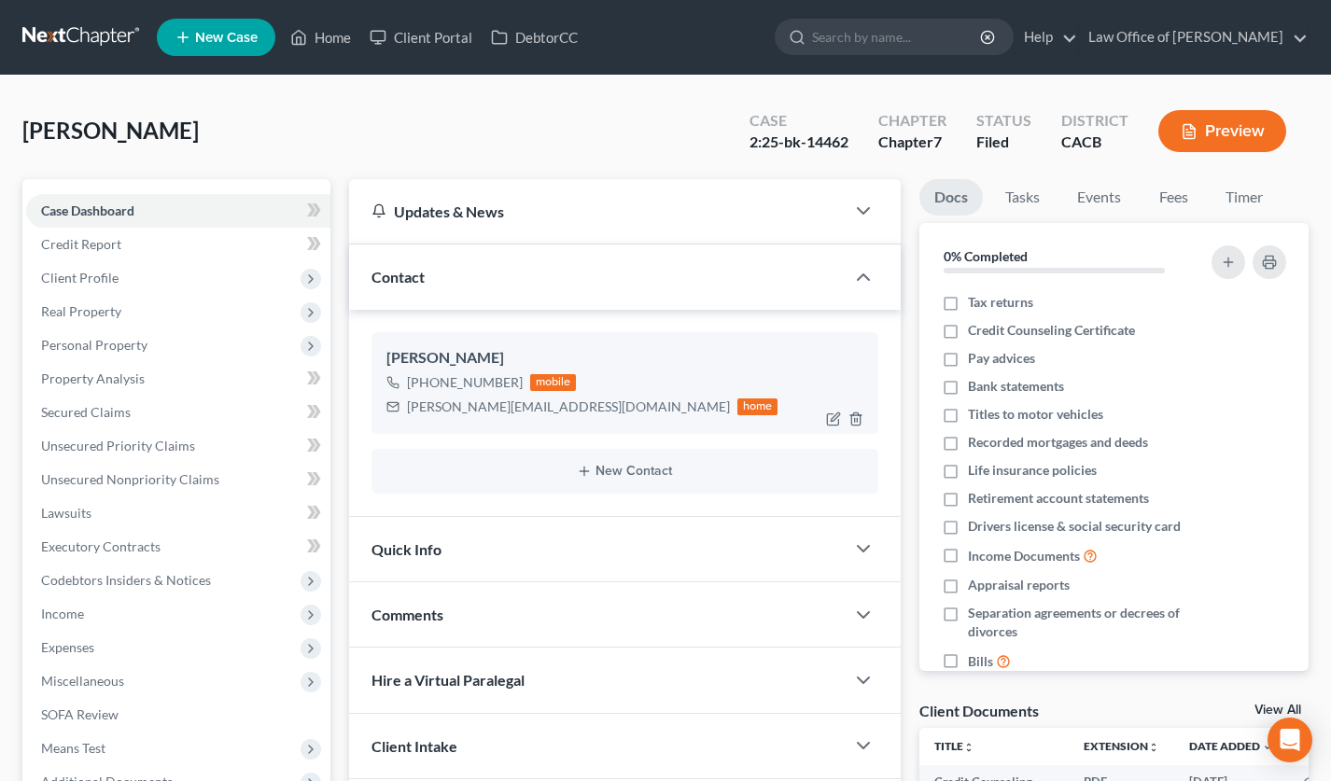
click at [495, 410] on div "[PERSON_NAME][EMAIL_ADDRESS][DOMAIN_NAME]" at bounding box center [568, 407] width 323 height 19
copy div "[PERSON_NAME][EMAIL_ADDRESS][DOMAIN_NAME]"
click at [69, 26] on link at bounding box center [81, 38] width 119 height 34
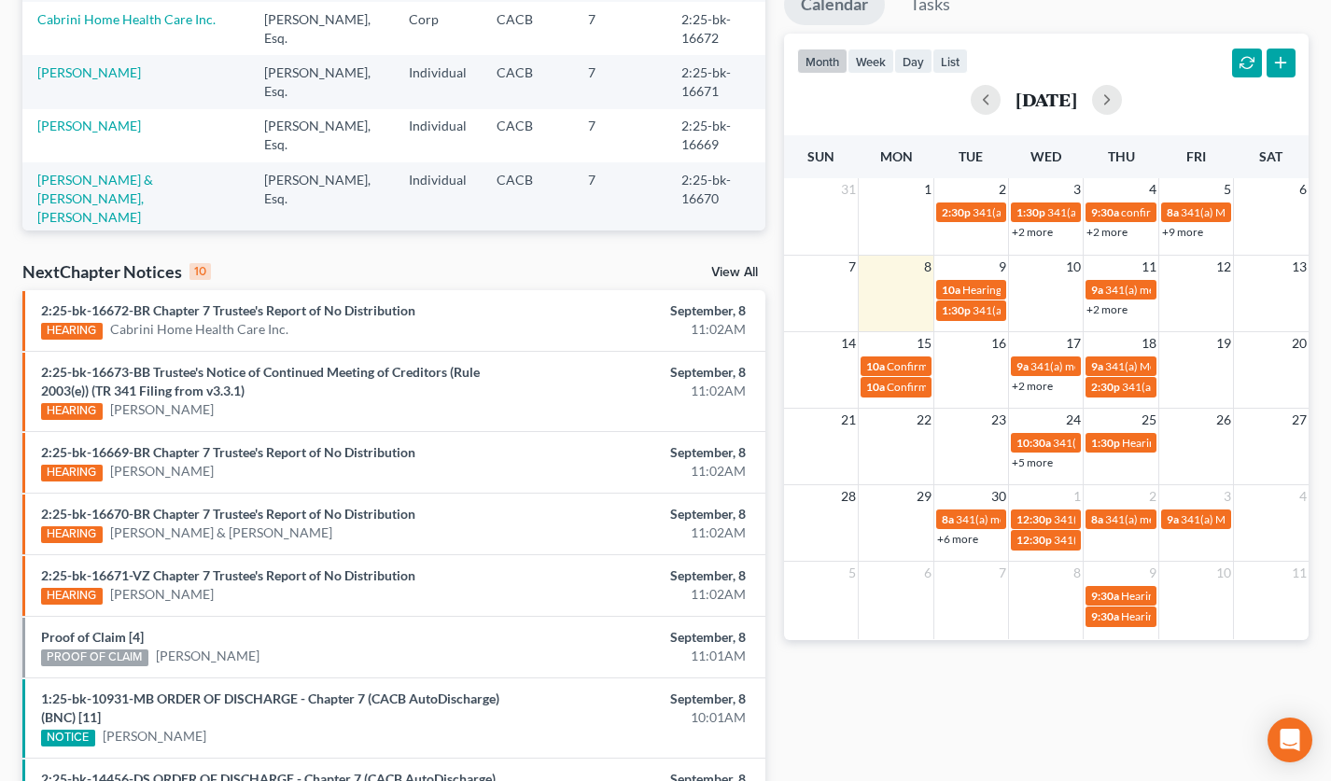
scroll to position [168, 0]
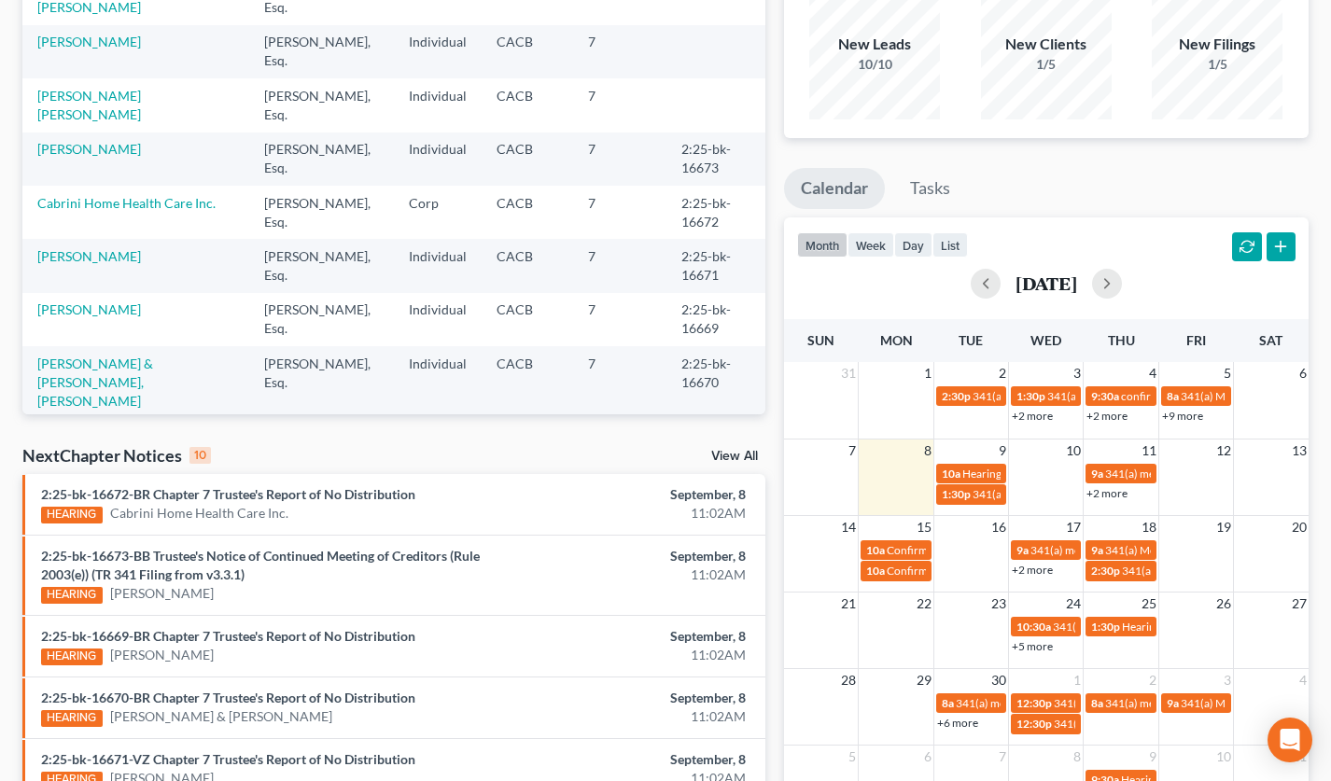
click at [727, 458] on link "View All" at bounding box center [734, 456] width 47 height 13
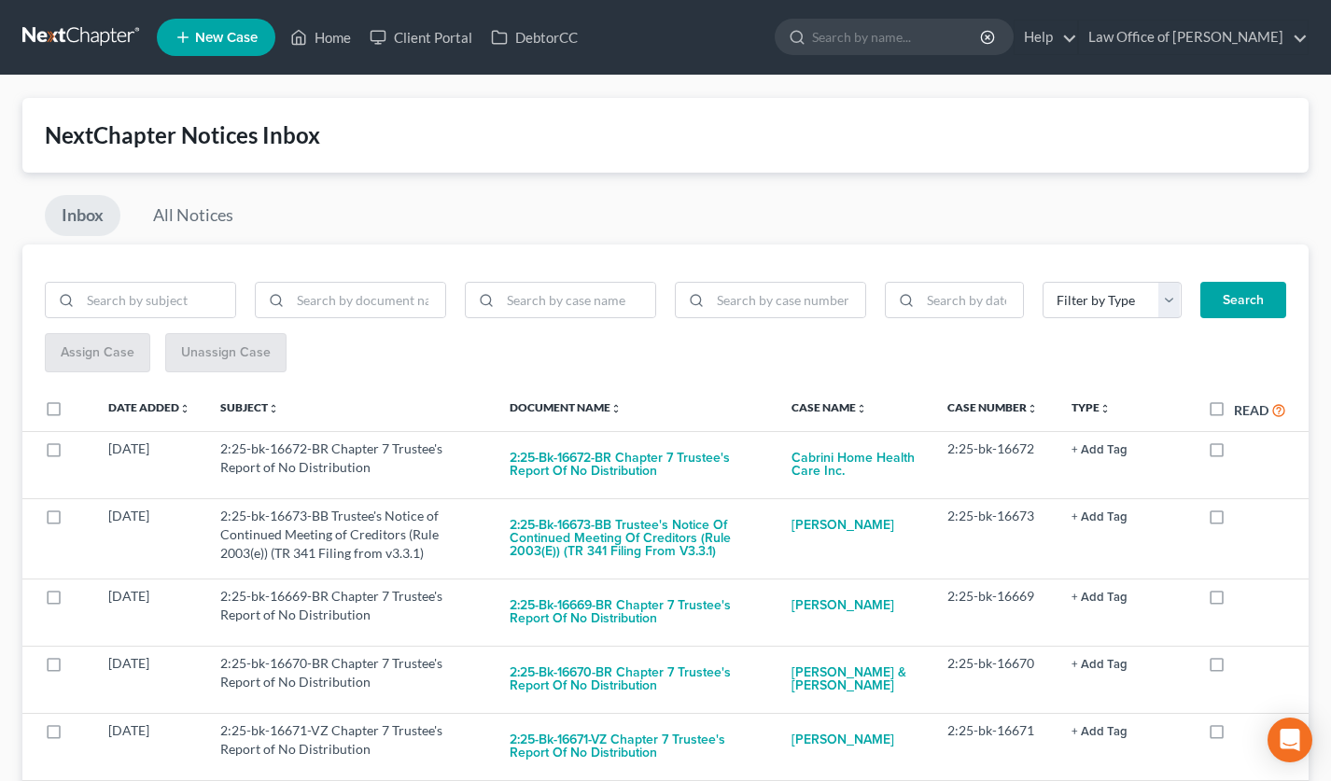
click at [96, 39] on link at bounding box center [81, 38] width 119 height 34
